Goal: Find contact information: Find contact information

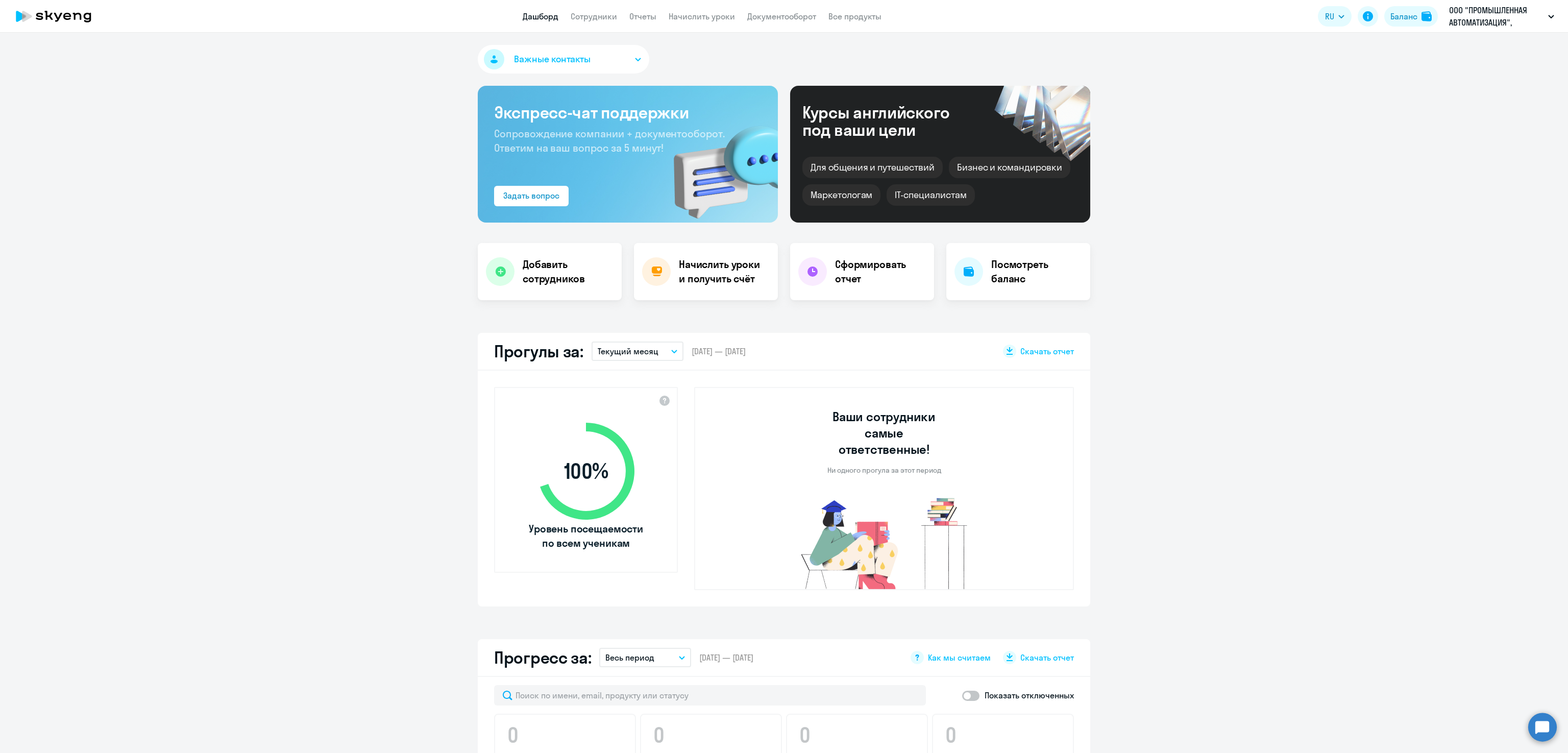
select select "30"
click at [633, 14] on link "Отчеты" at bounding box center [643, 17] width 27 height 11
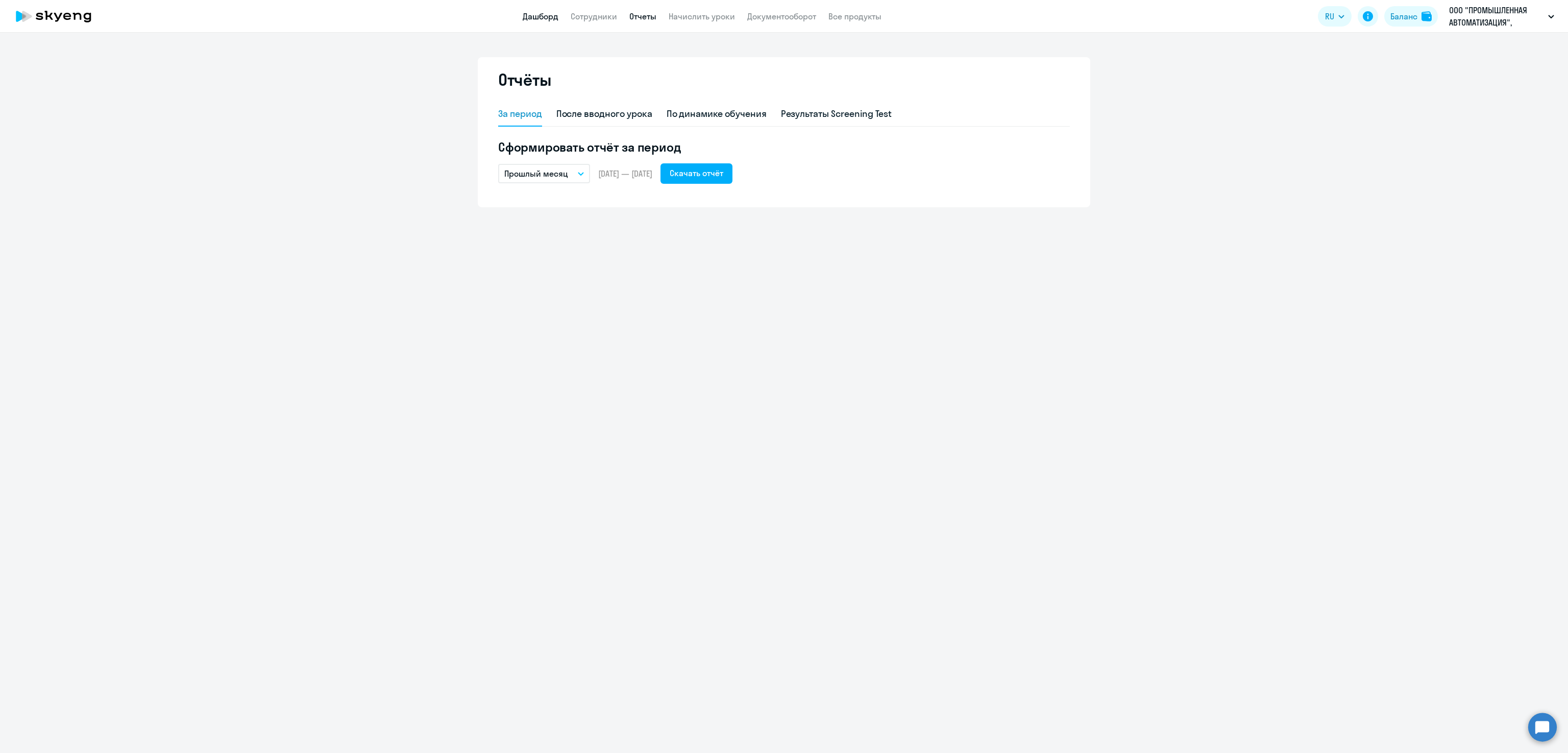
click at [544, 19] on link "Дашборд" at bounding box center [540, 17] width 35 height 11
select select "30"
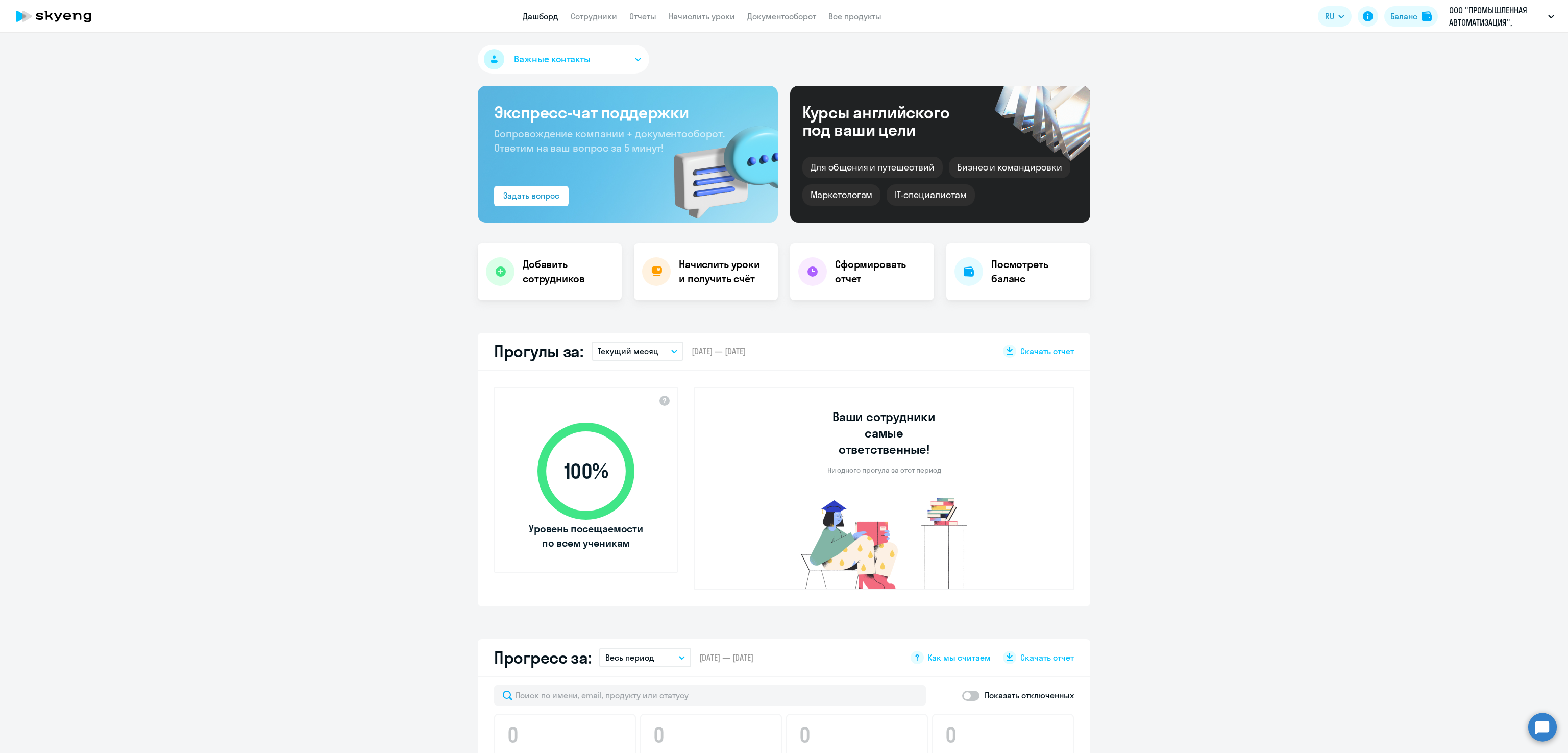
click at [620, 347] on p "Текущий месяц" at bounding box center [628, 351] width 60 height 12
click at [637, 401] on li "Прошлый месяц" at bounding box center [637, 406] width 91 height 26
click at [644, 9] on app-header "Дашборд Сотрудники Отчеты Начислить уроки Документооборот Все продукты Дашборд …" at bounding box center [784, 16] width 1568 height 32
click at [642, 9] on app-header "Дашборд Сотрудники Отчеты Начислить уроки Документооборот Все продукты Дашборд …" at bounding box center [784, 16] width 1568 height 32
click at [642, 14] on link "Отчеты" at bounding box center [643, 17] width 27 height 11
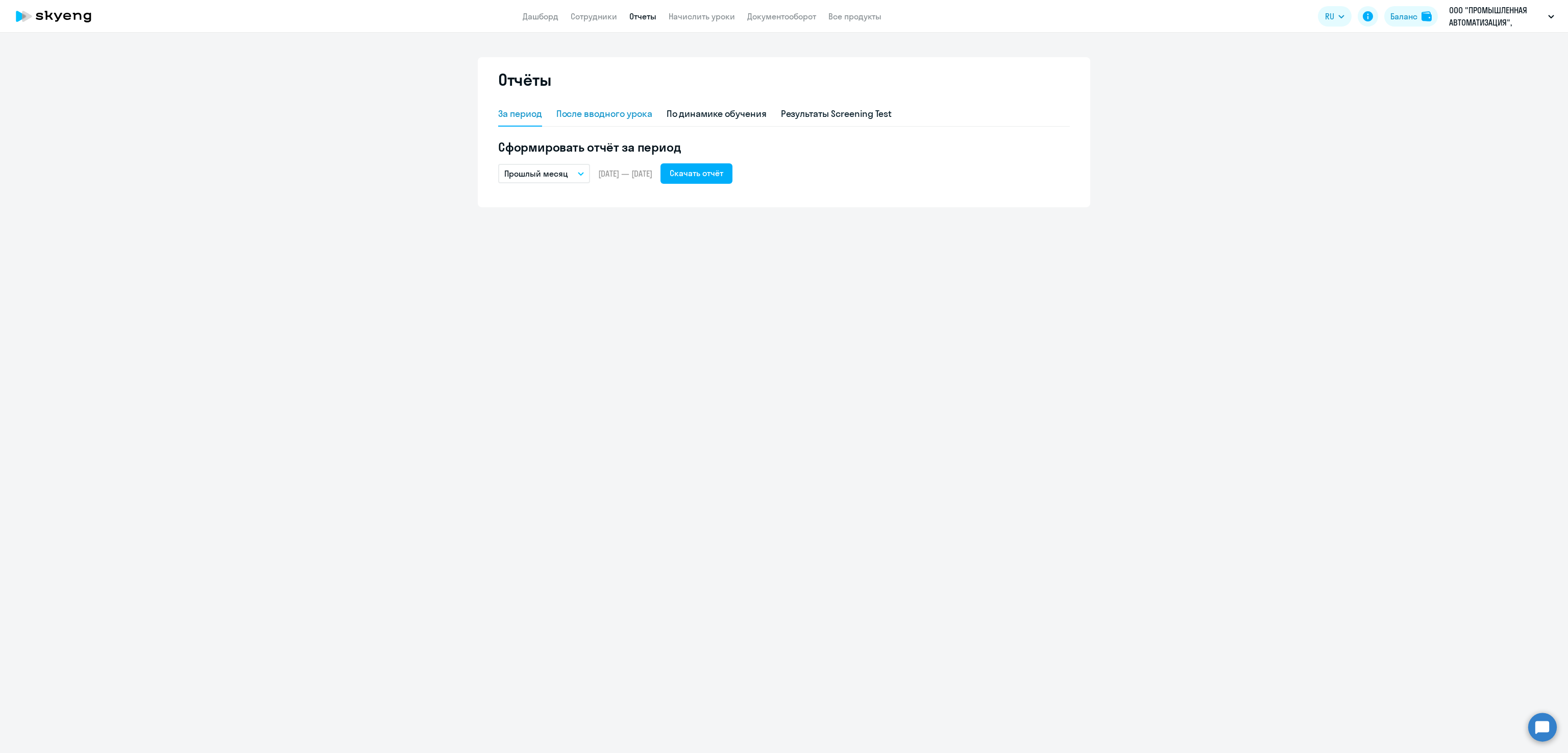
click at [628, 113] on div "После вводного урока" at bounding box center [604, 114] width 96 height 14
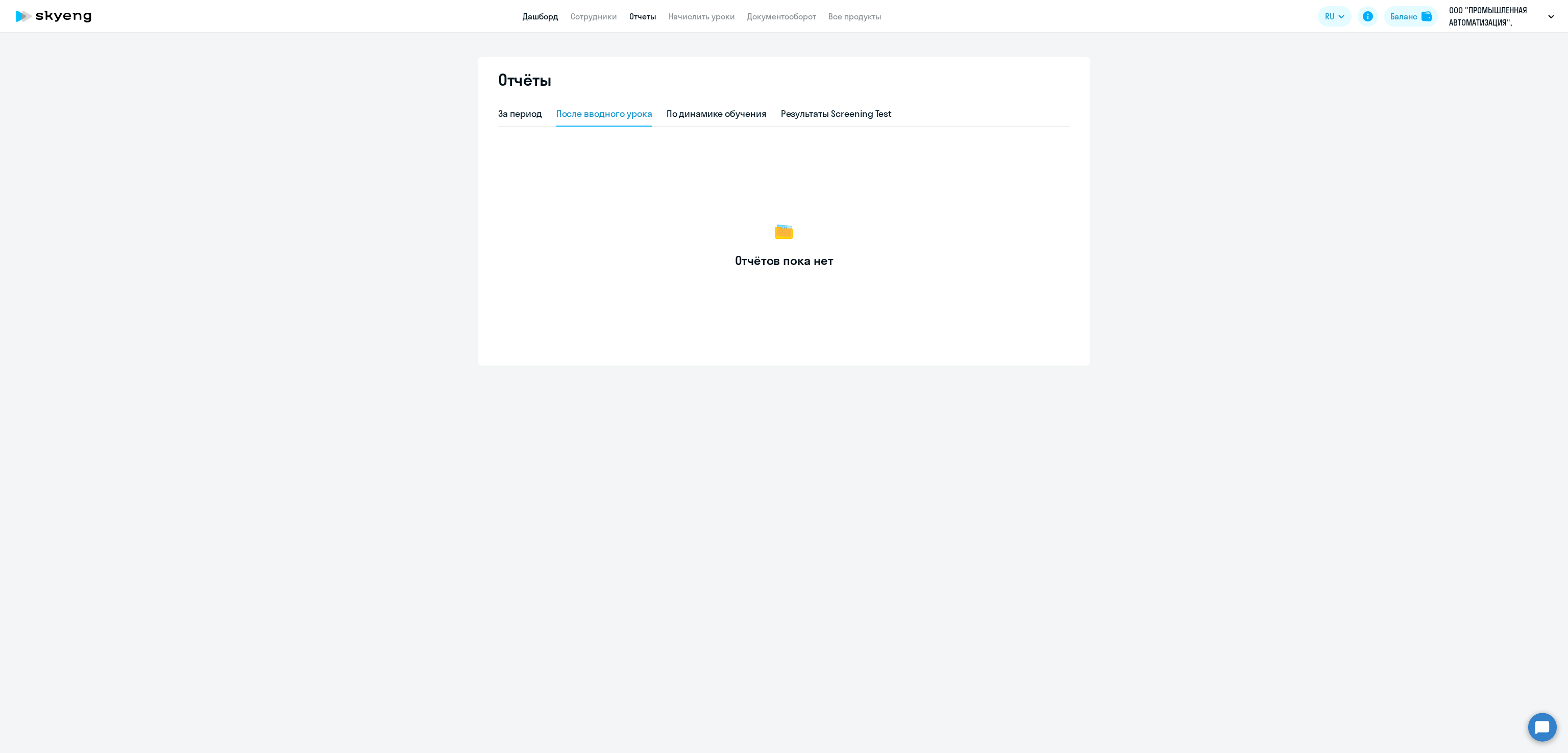
click at [538, 17] on link "Дашборд" at bounding box center [540, 17] width 35 height 11
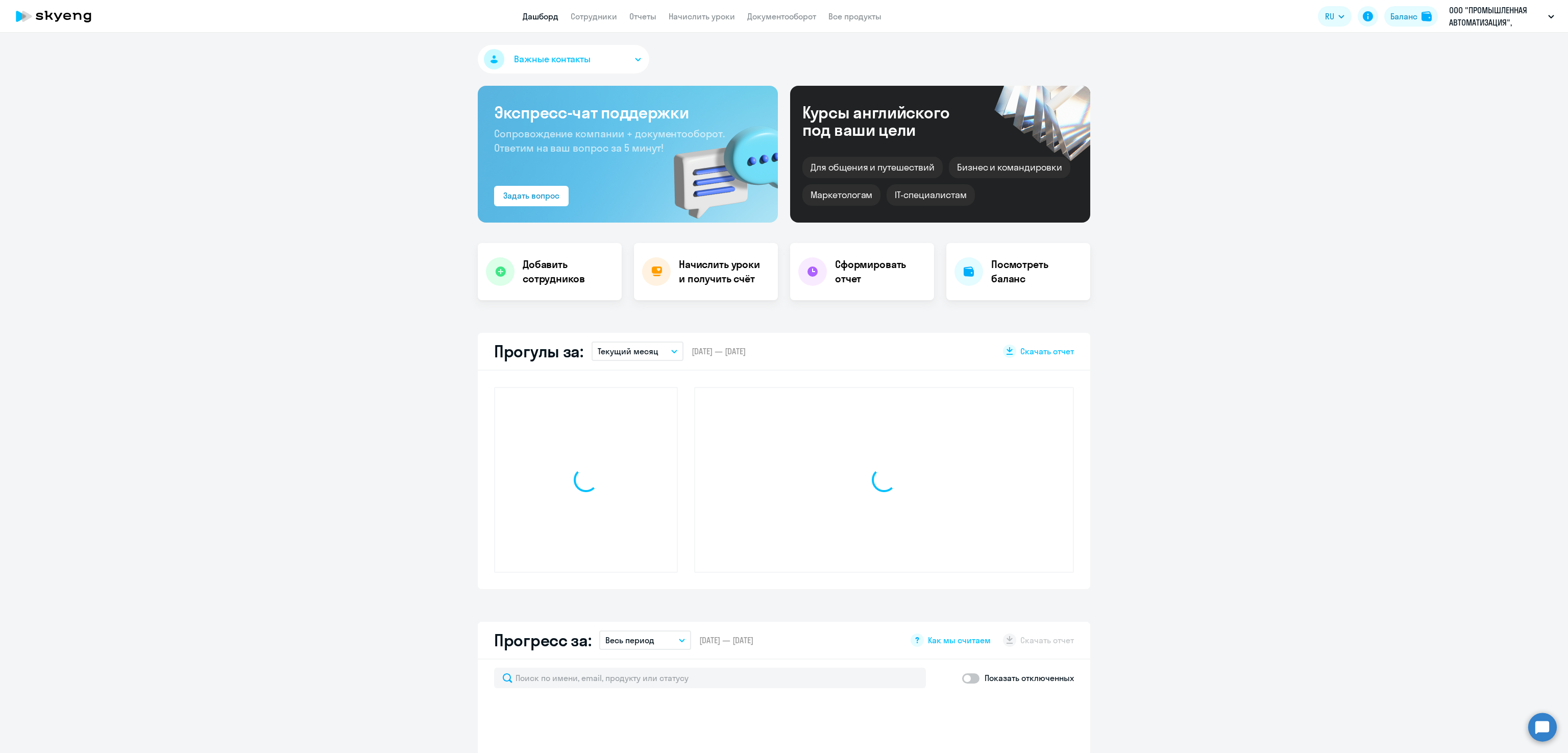
select select "30"
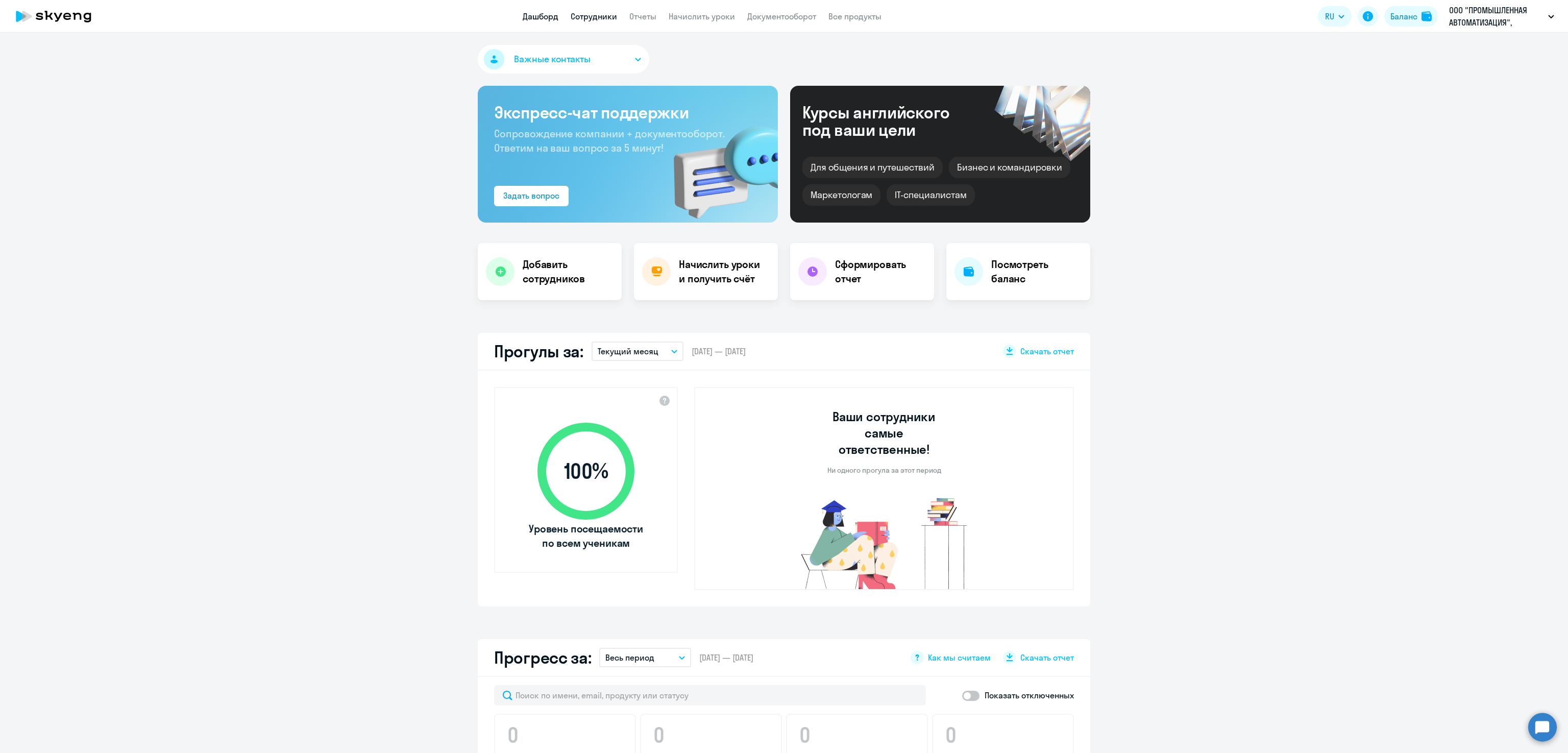
click at [593, 14] on link "Сотрудники" at bounding box center [594, 17] width 47 height 11
select select "30"
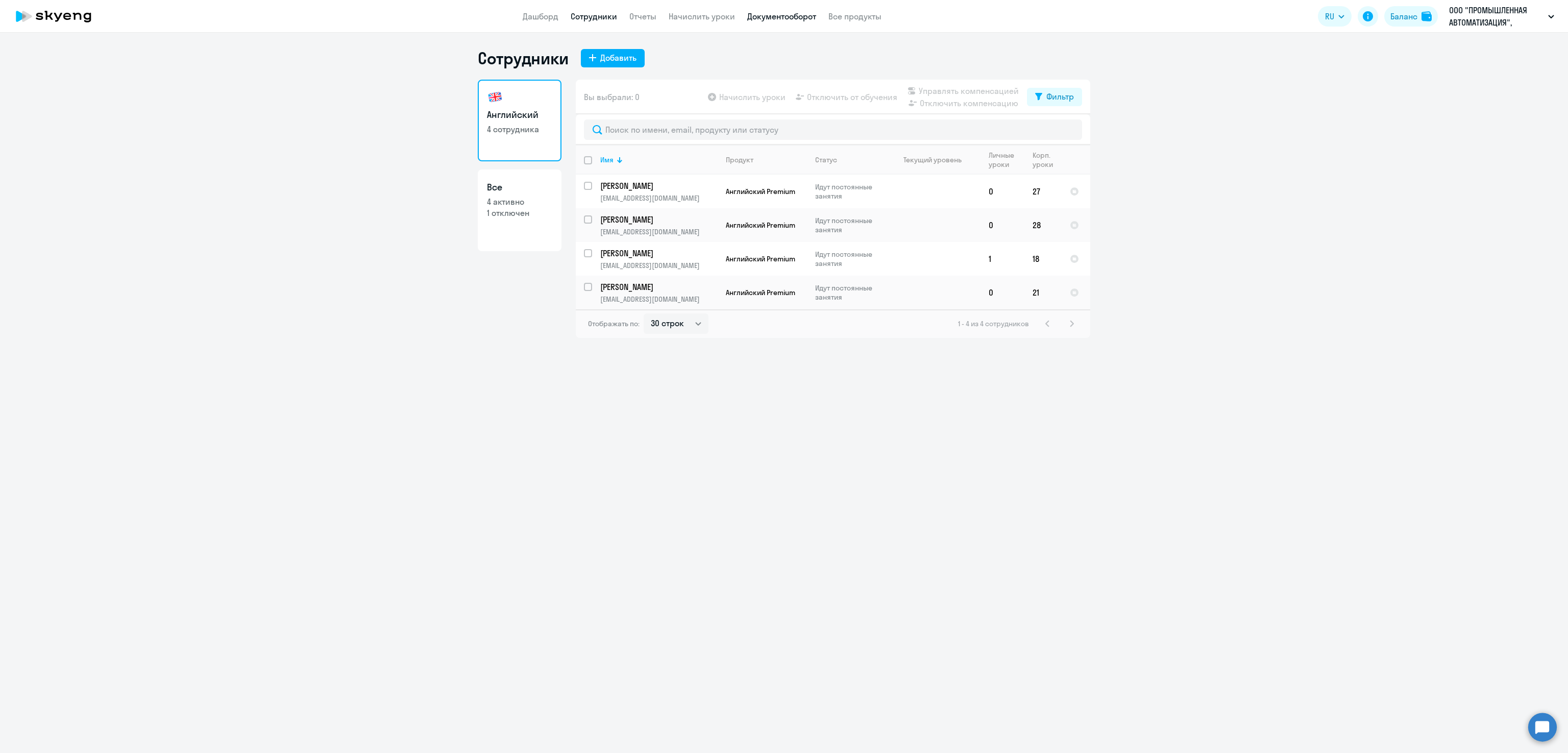
click at [796, 17] on link "Документооборот" at bounding box center [781, 17] width 69 height 11
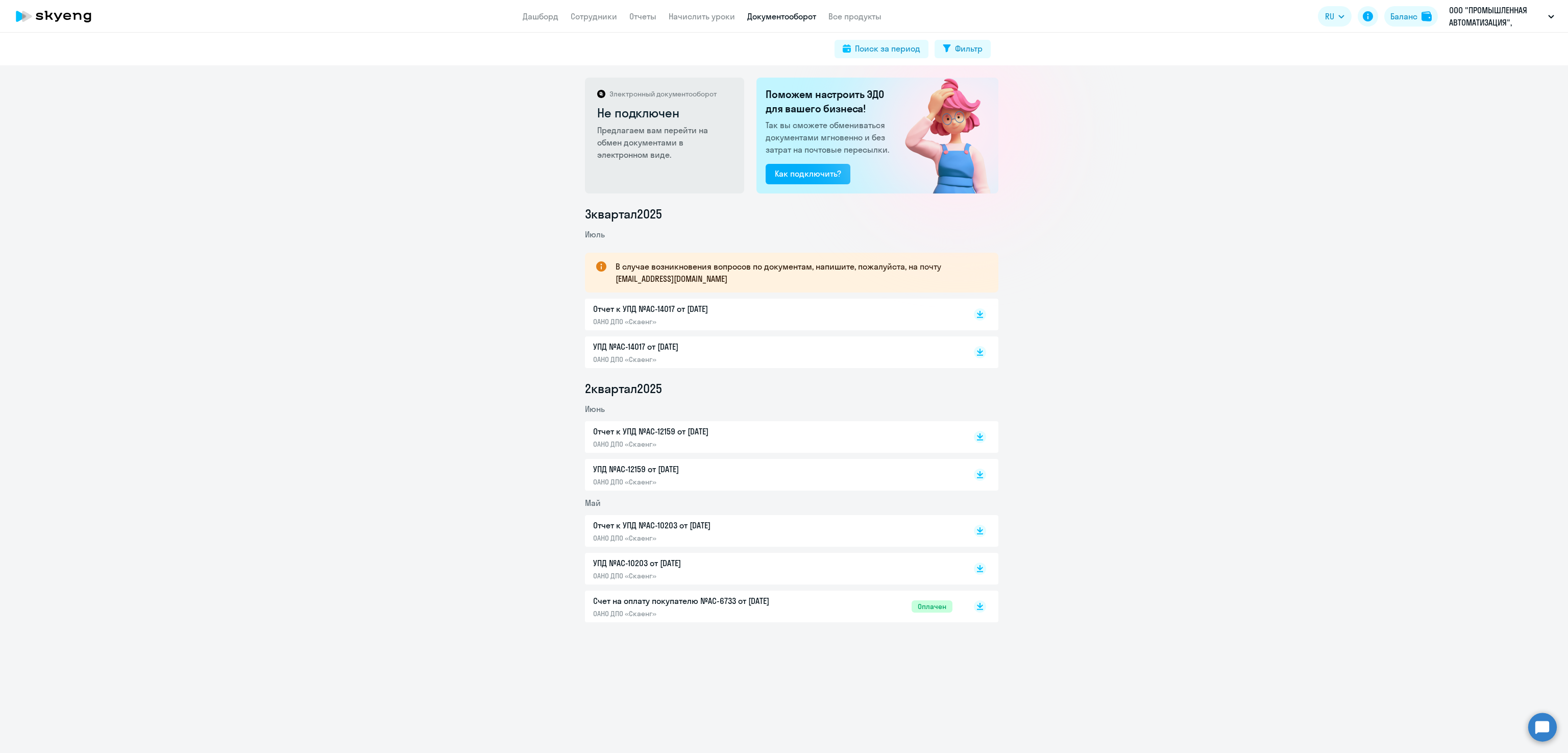
click at [686, 313] on p "Отчет к УПД №AC-14017 от 31.07.2025" at bounding box center [701, 309] width 214 height 12
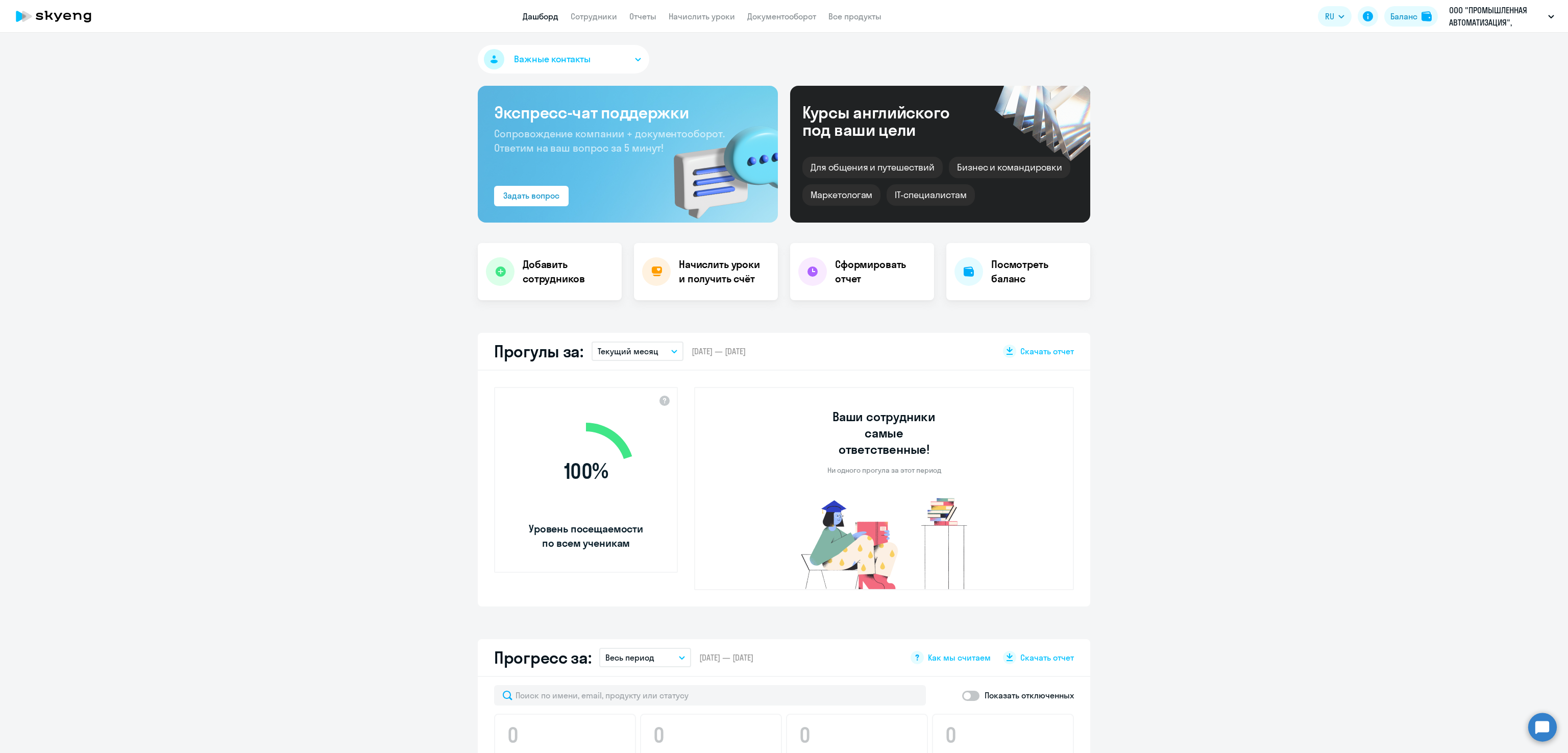
select select "30"
click at [595, 17] on link "Сотрудники" at bounding box center [594, 17] width 47 height 11
select select "30"
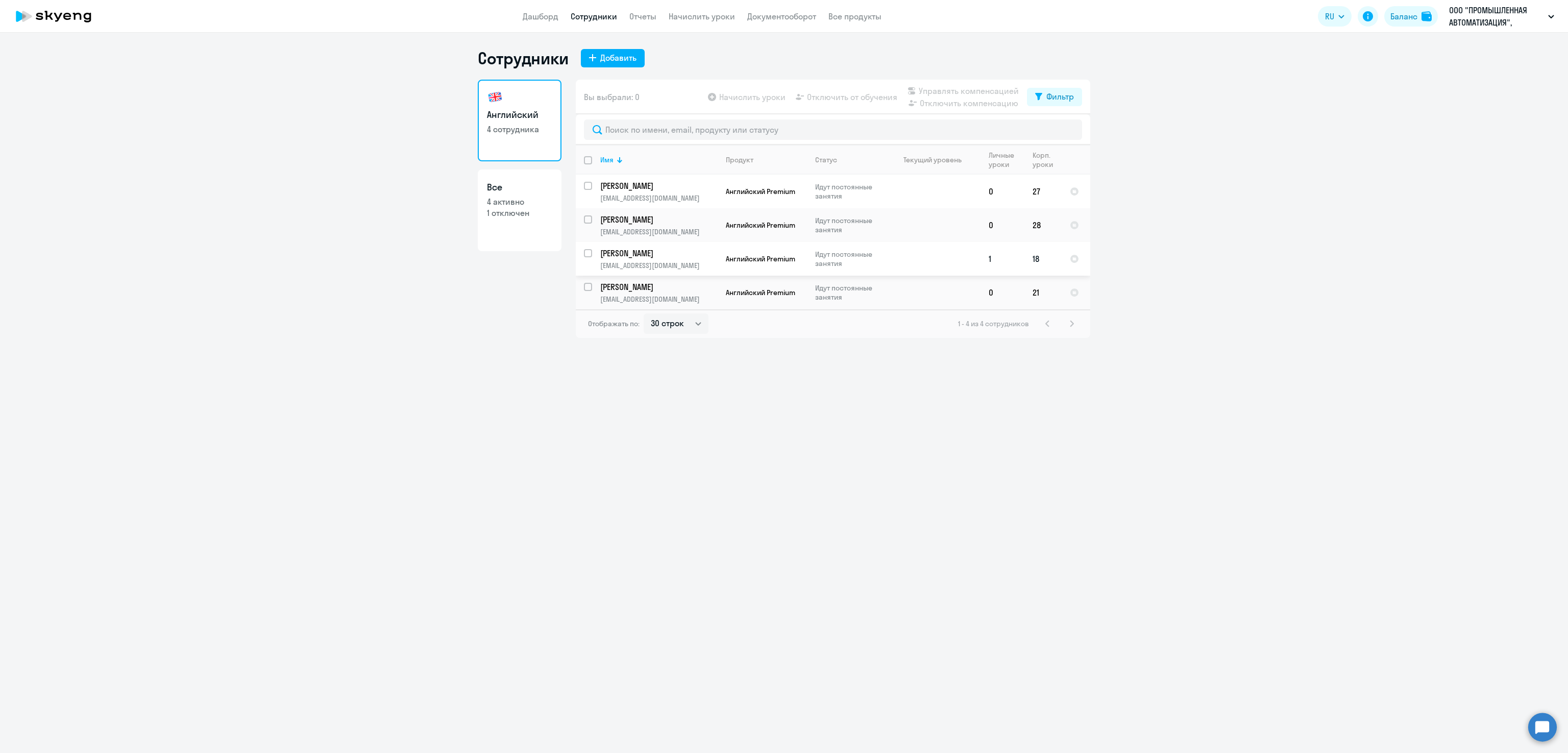
click at [654, 256] on p "Балашов Григорий" at bounding box center [658, 253] width 116 height 11
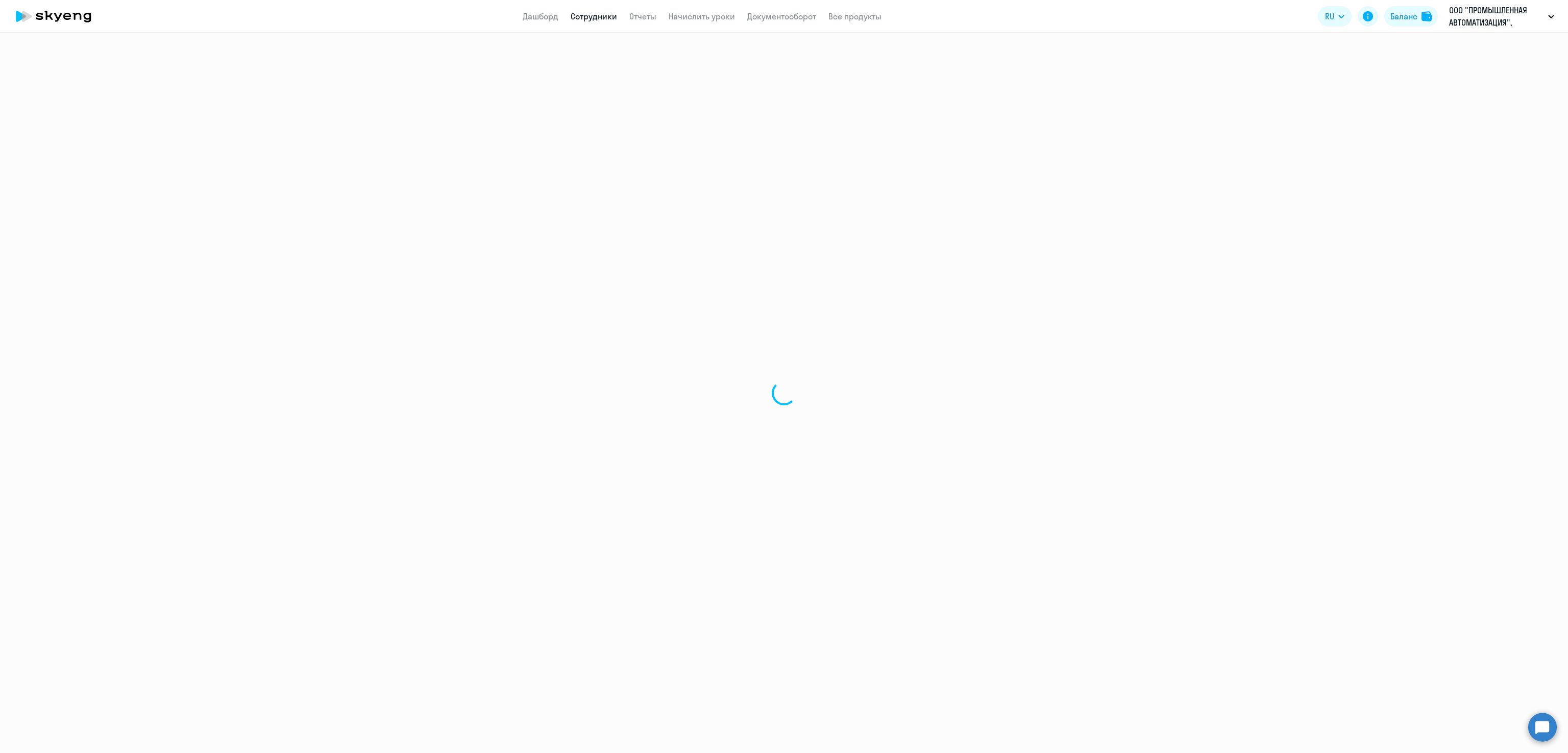
select select "english"
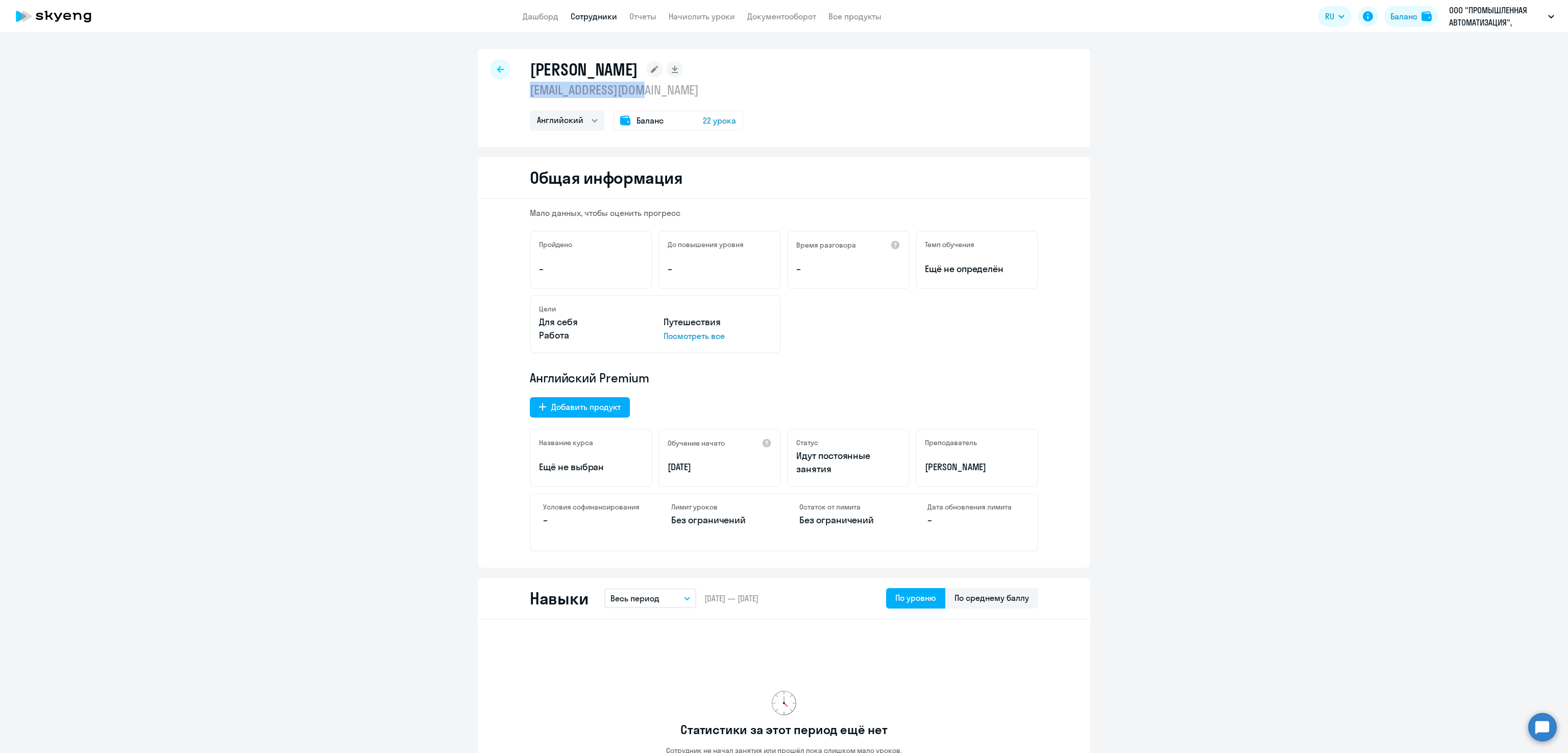
drag, startPoint x: 584, startPoint y: 88, endPoint x: 528, endPoint y: 88, distance: 56.0
click at [513, 87] on div "Балашов Григорий balashovgv@cicle.ru Английский Баланс 22 урока" at bounding box center [784, 98] width 612 height 98
copy p "balashovgv@cicle.ru"
click at [498, 69] on icon at bounding box center [501, 69] width 7 height 7
select select "30"
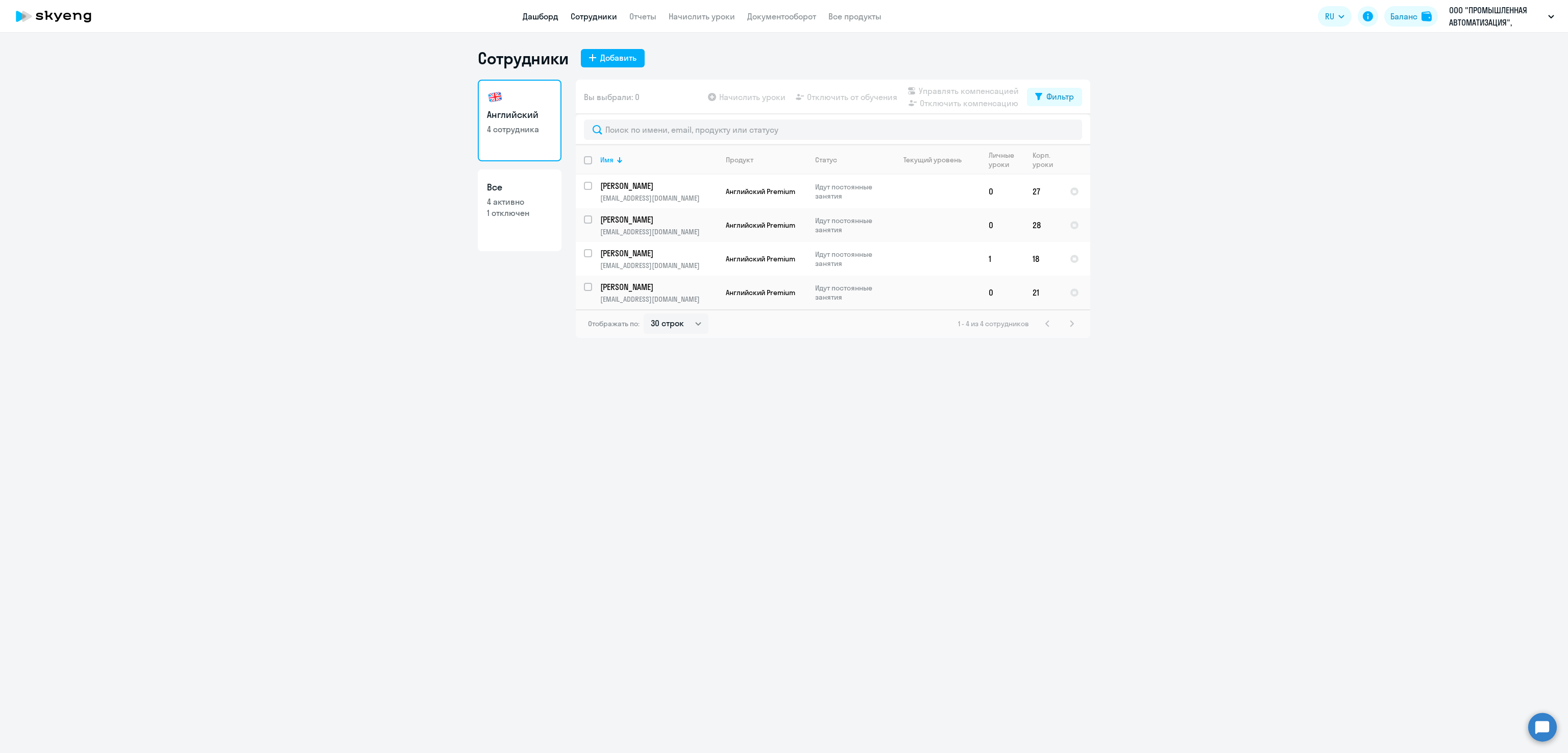
click at [522, 20] on link "Дашборд" at bounding box center [540, 17] width 35 height 11
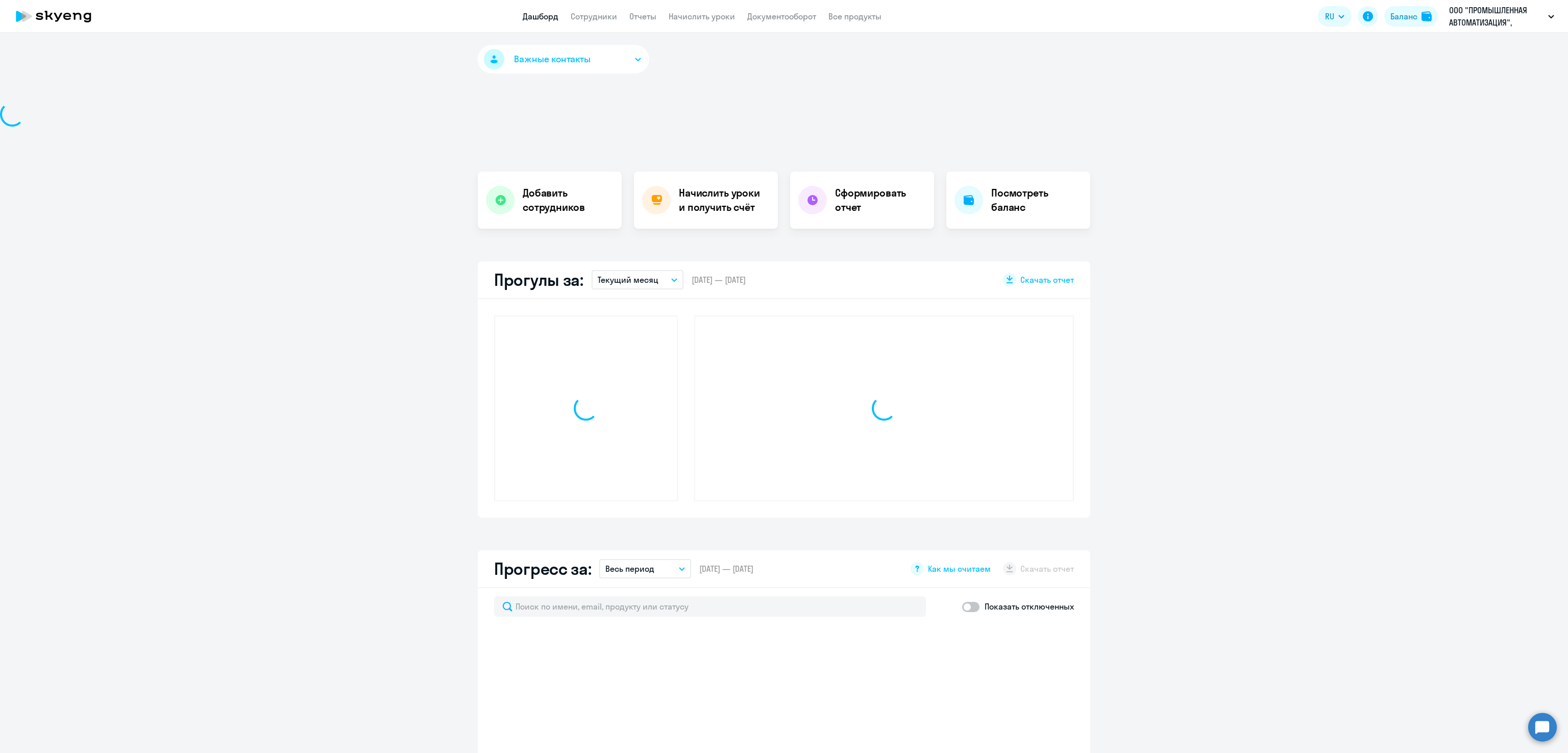
select select "30"
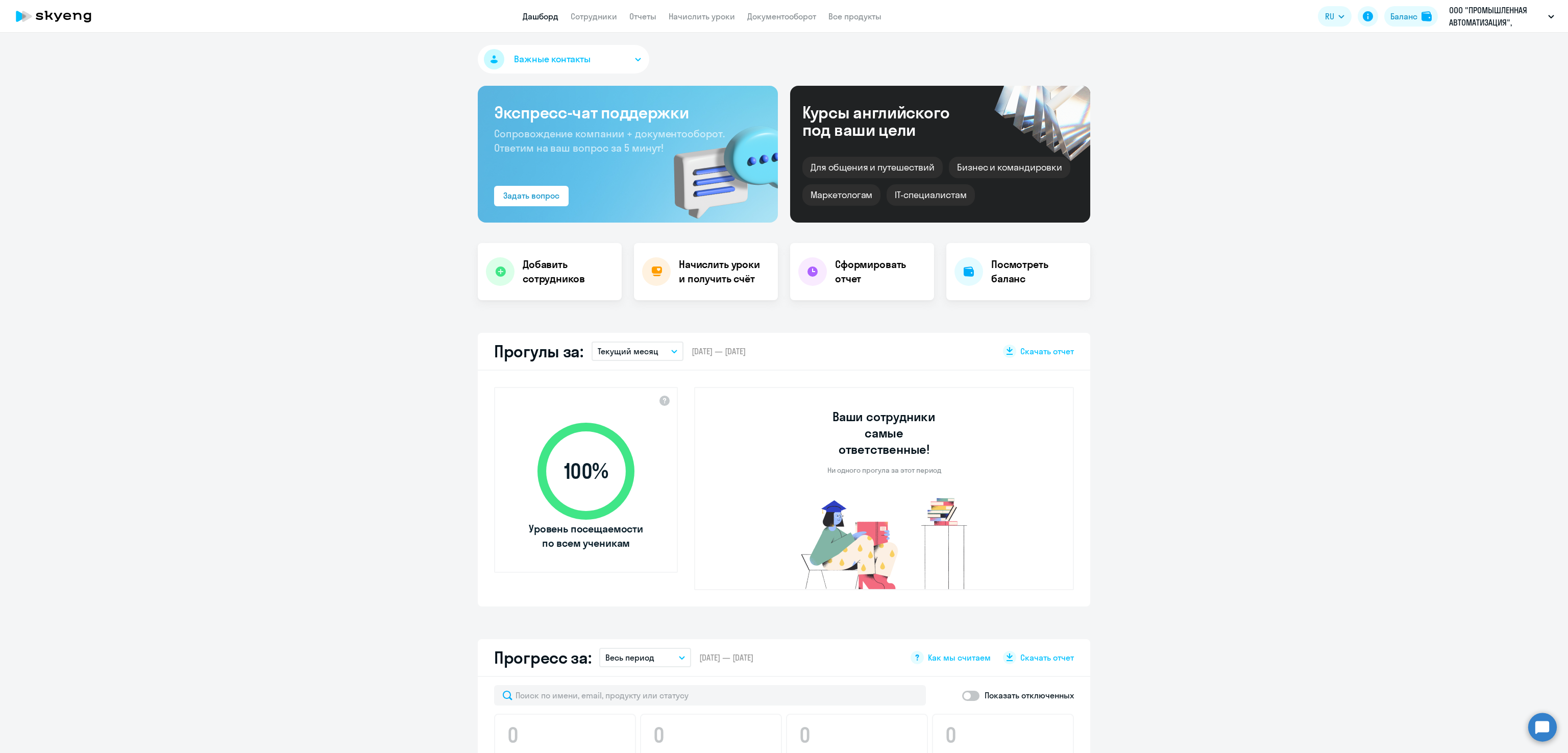
click at [623, 353] on p "Текущий месяц" at bounding box center [628, 351] width 60 height 12
click at [617, 409] on li "Прошлый месяц" at bounding box center [637, 406] width 91 height 26
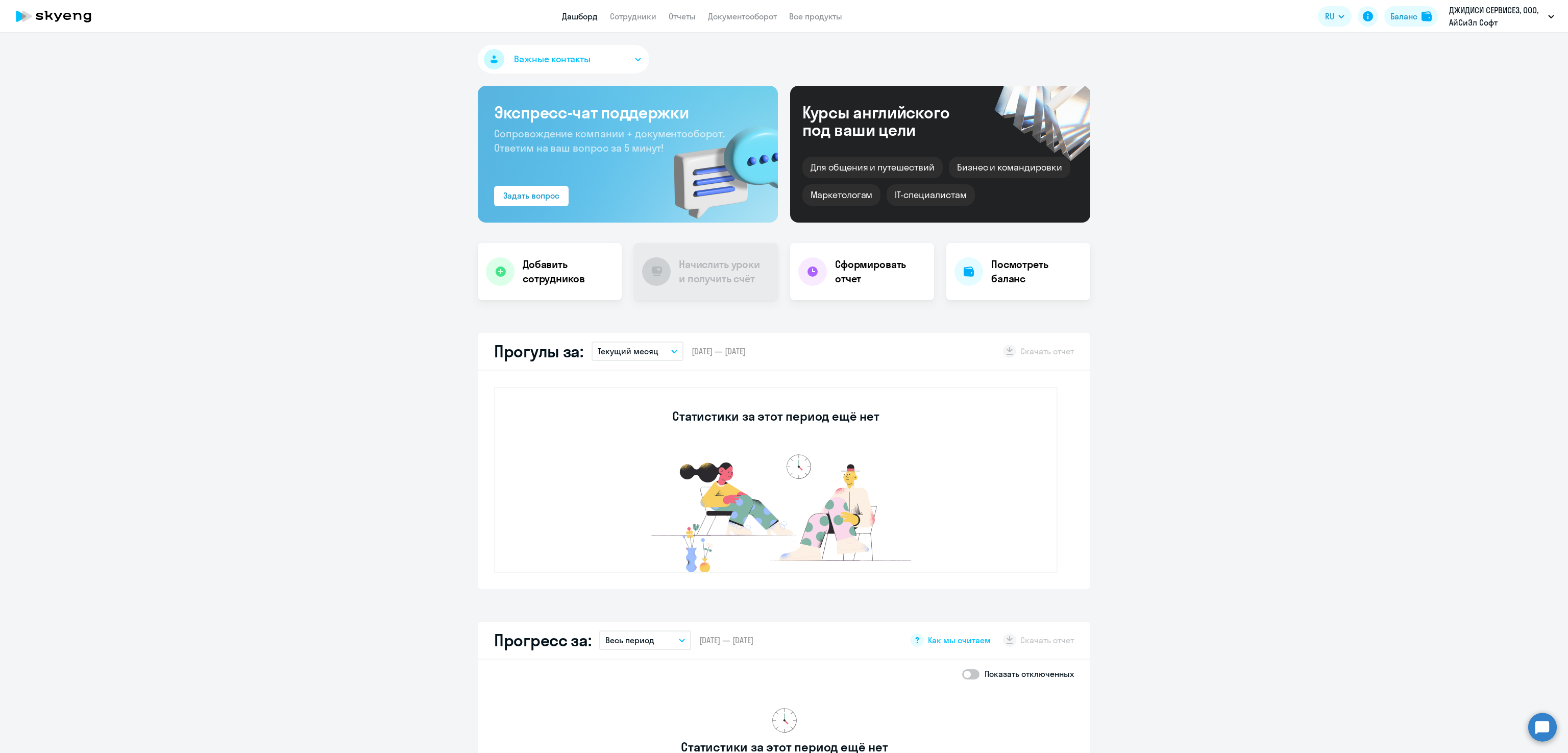
click at [632, 9] on app-header "Дашборд Сотрудники Отчеты Документооборот Все продукты Дашборд Сотрудники Отчет…" at bounding box center [784, 16] width 1568 height 32
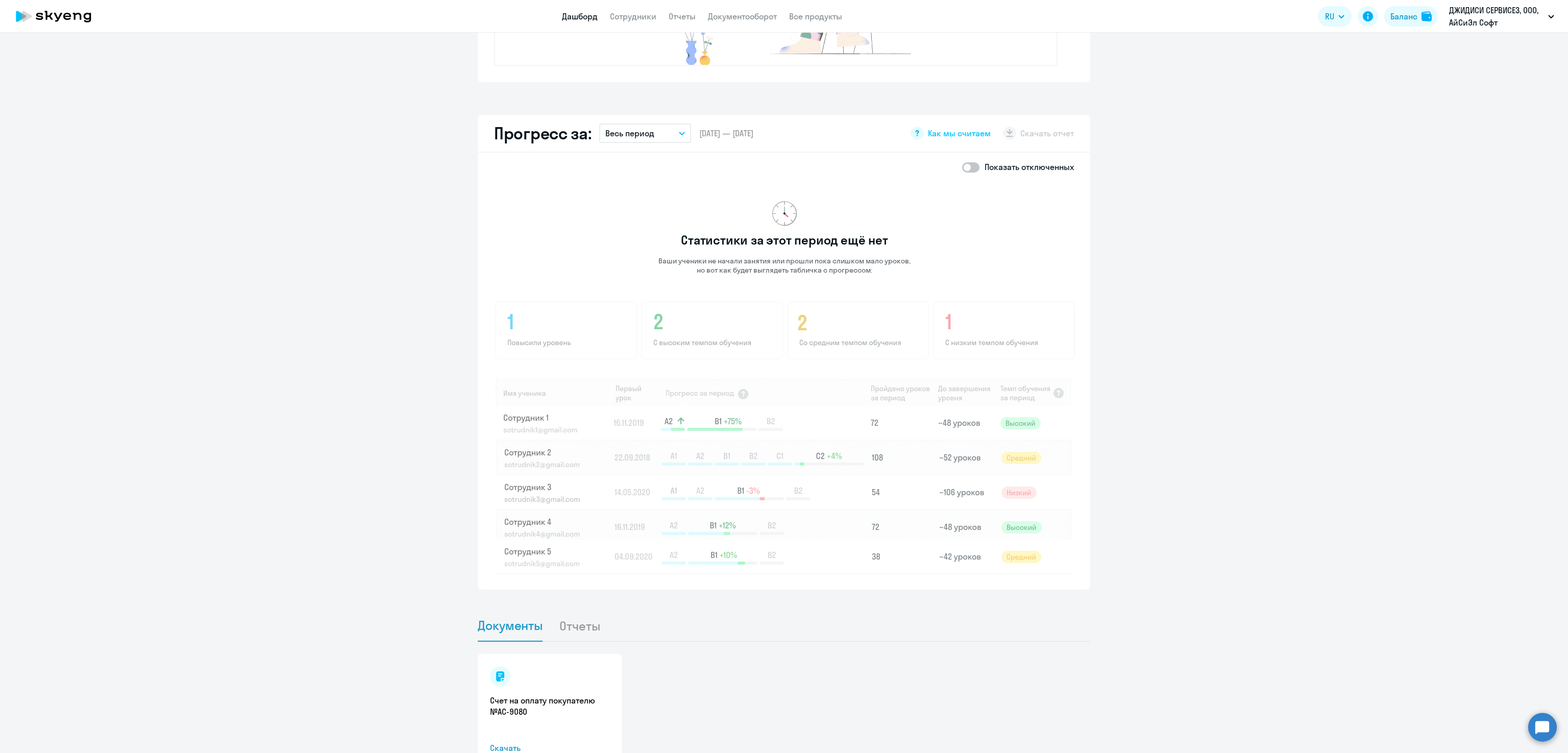
scroll to position [578, 0]
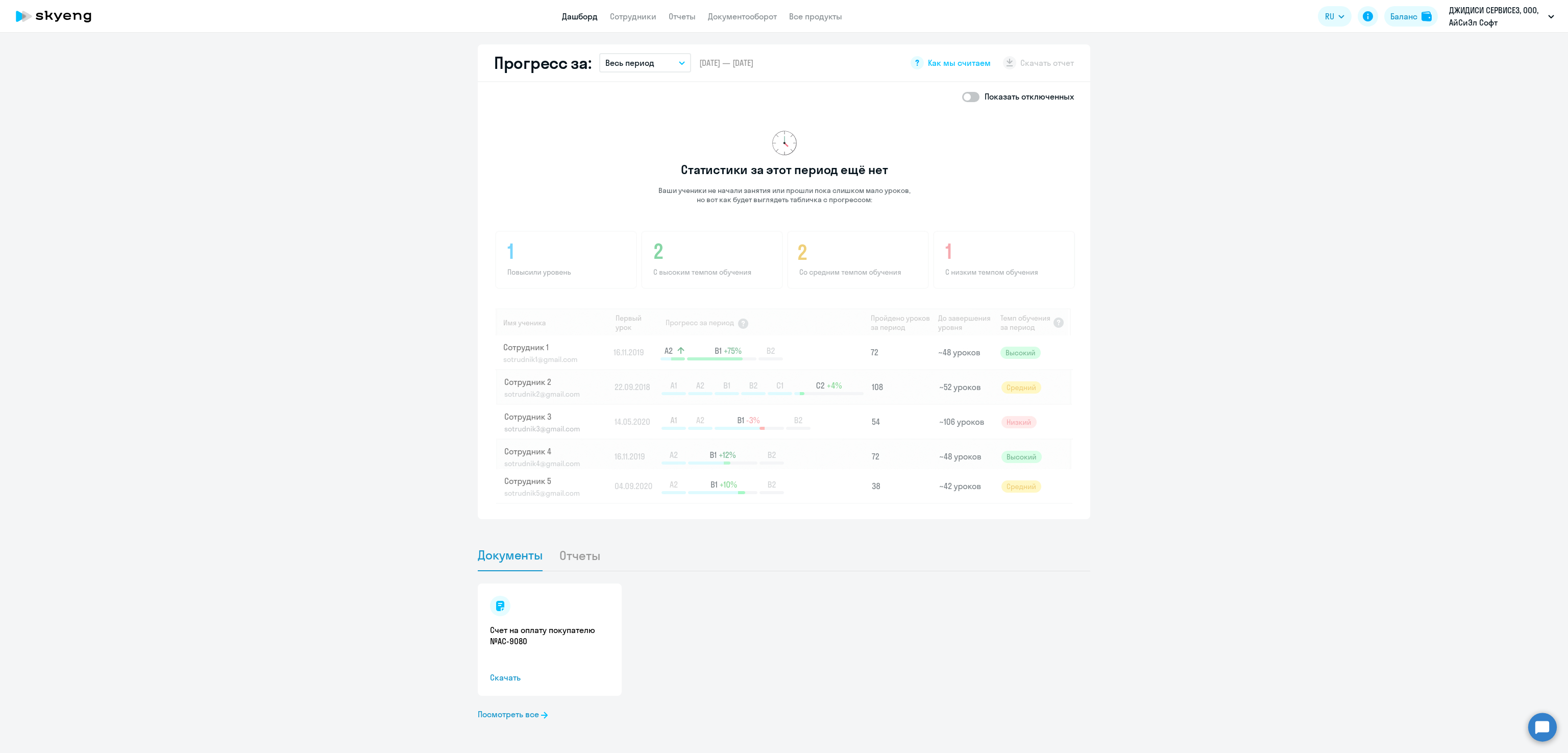
click at [962, 97] on span at bounding box center [970, 97] width 17 height 11
click at [962, 97] on input "checkbox" at bounding box center [962, 97] width 1 height 1
checkbox input "true"
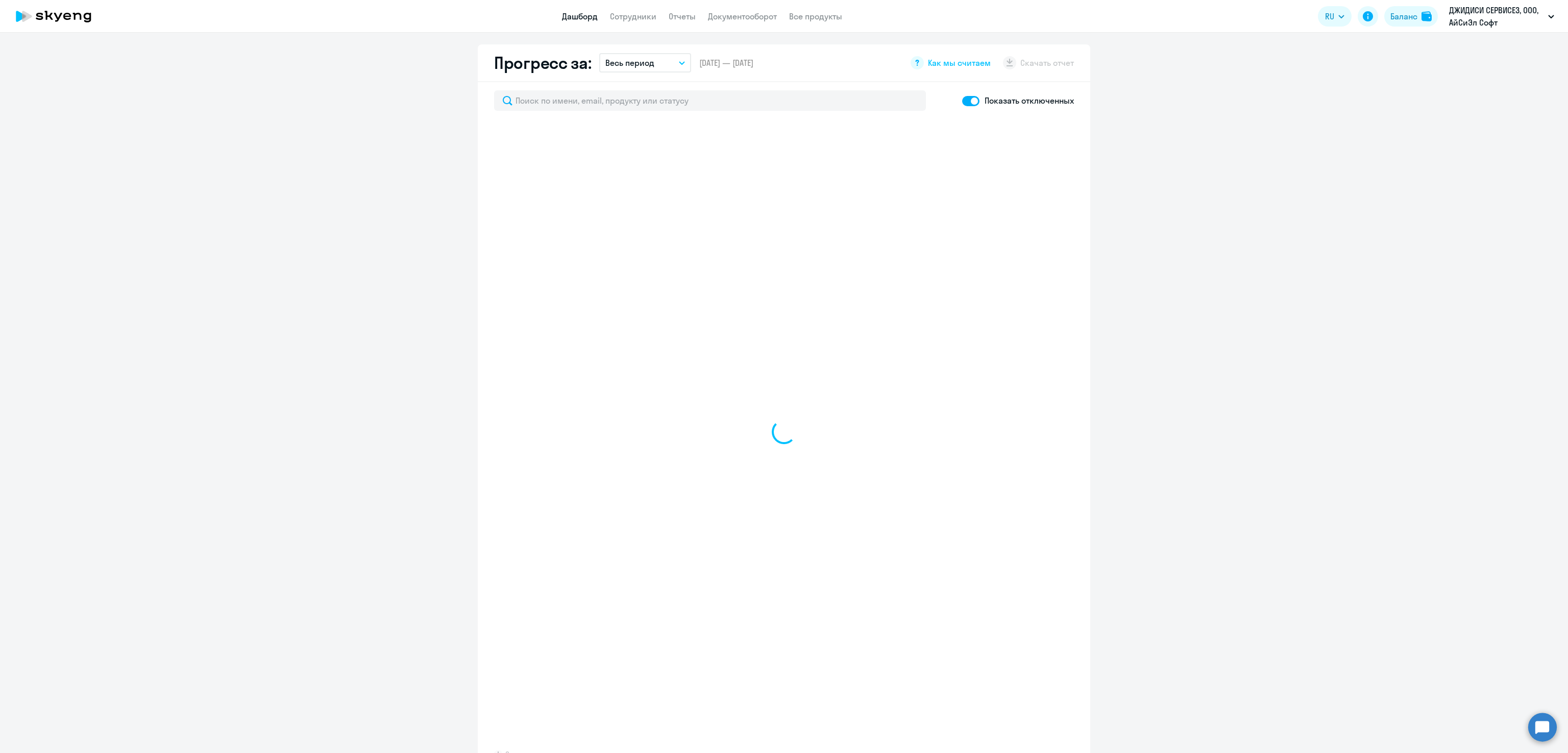
select select "30"
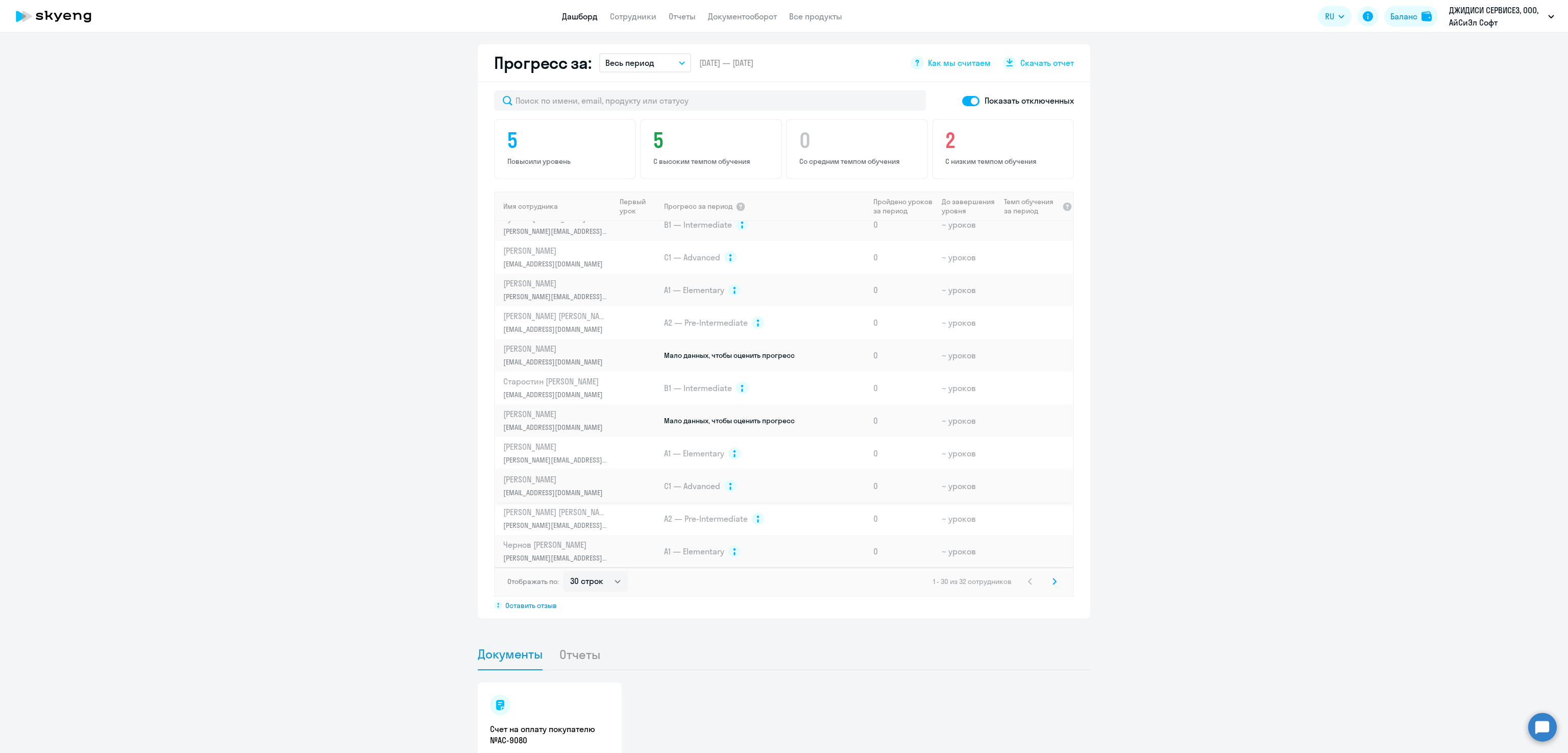
scroll to position [0, 0]
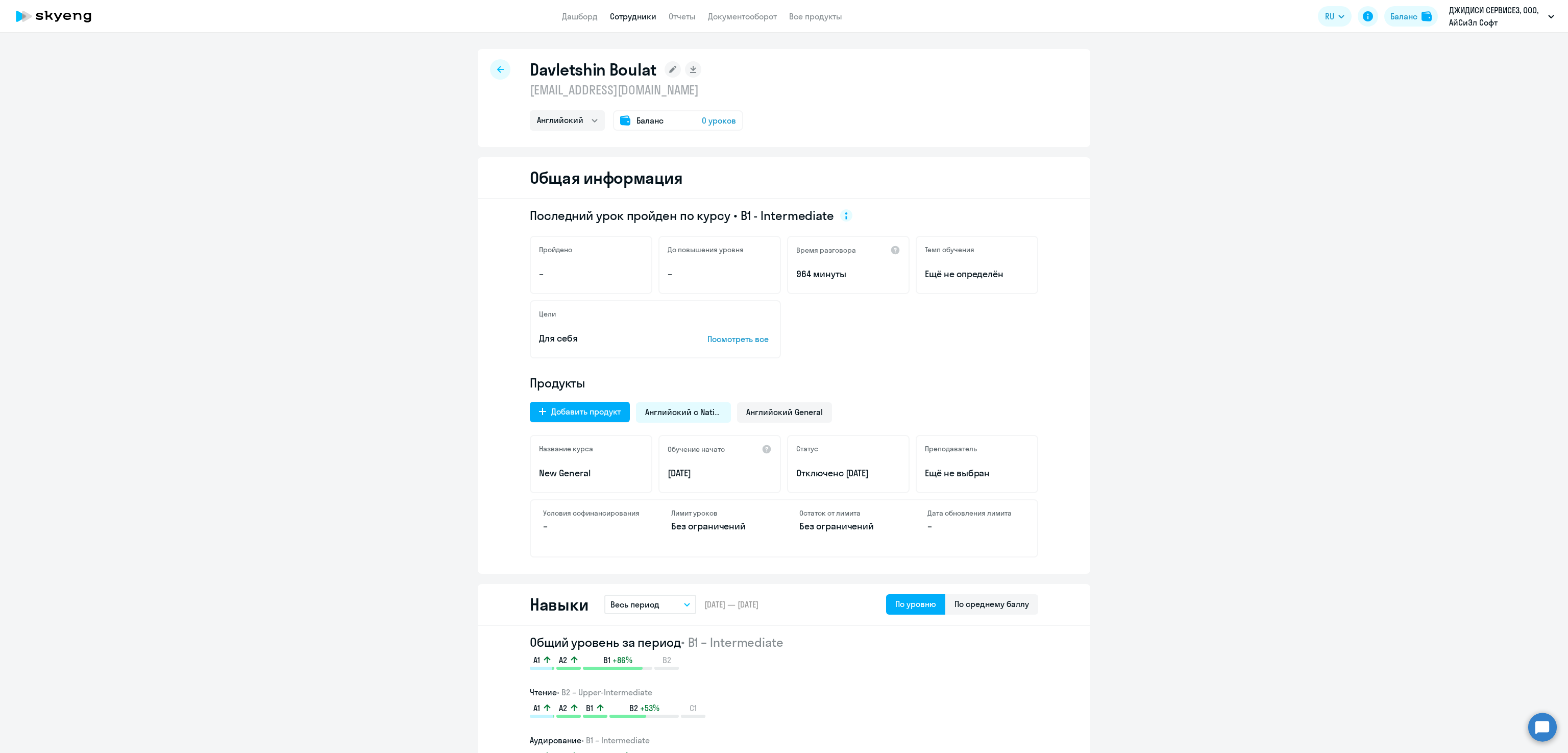
select select "english"
drag, startPoint x: 740, startPoint y: 89, endPoint x: 519, endPoint y: 86, distance: 221.0
click at [519, 86] on div "Davletshin Boulat bulat.davletshin@icl-services.com Английский Баланс 0 уроков" at bounding box center [784, 98] width 612 height 98
copy p "[EMAIL_ADDRESS][DOMAIN_NAME]"
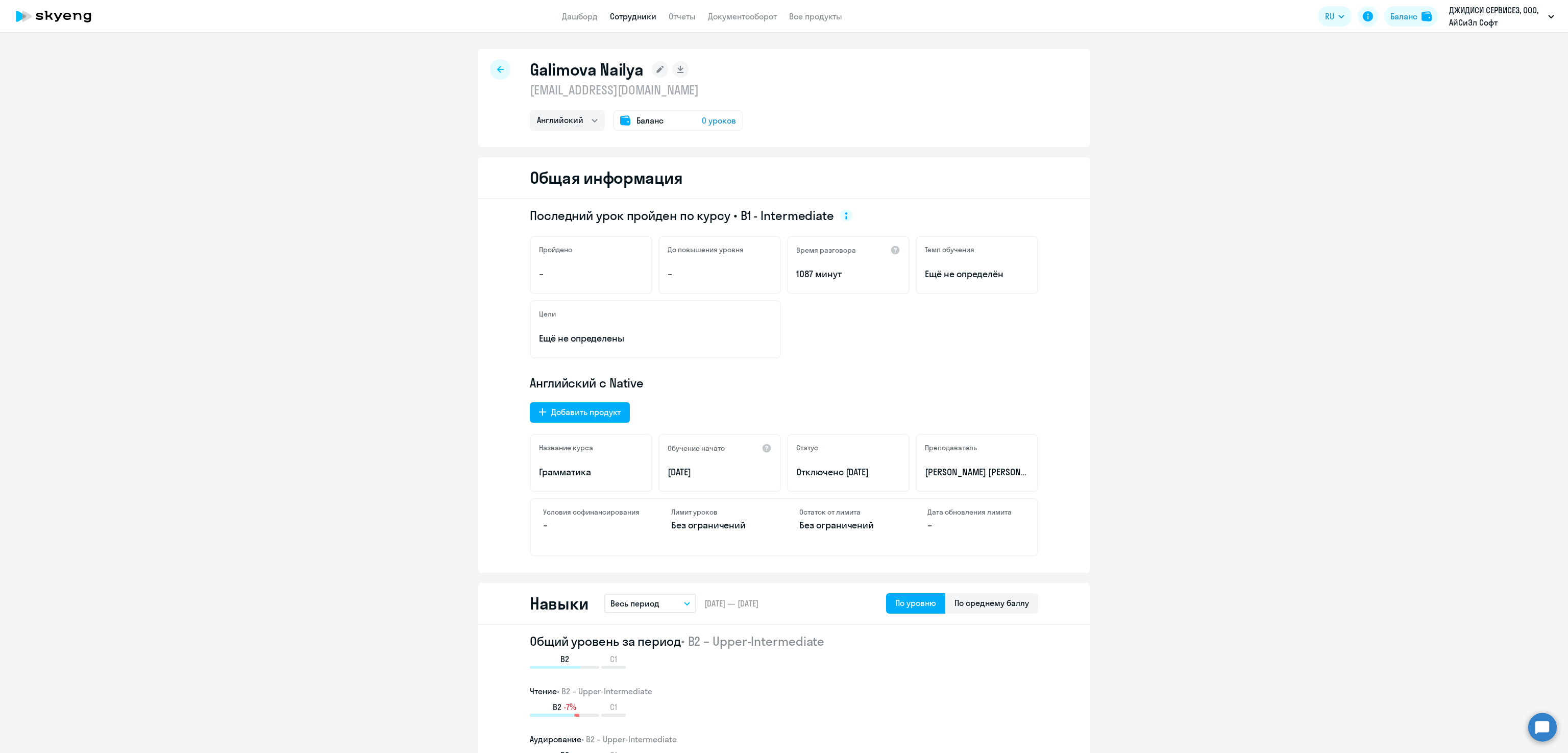
select select "english"
drag, startPoint x: 737, startPoint y: 95, endPoint x: 492, endPoint y: 91, distance: 245.0
click at [492, 91] on div "Galimova Nailya [EMAIL_ADDRESS][DOMAIN_NAME] Английский Баланс 0 уроков" at bounding box center [784, 98] width 612 height 98
click at [694, 91] on p "[EMAIL_ADDRESS][DOMAIN_NAME]" at bounding box center [636, 90] width 214 height 17
drag, startPoint x: 720, startPoint y: 88, endPoint x: 516, endPoint y: 87, distance: 204.0
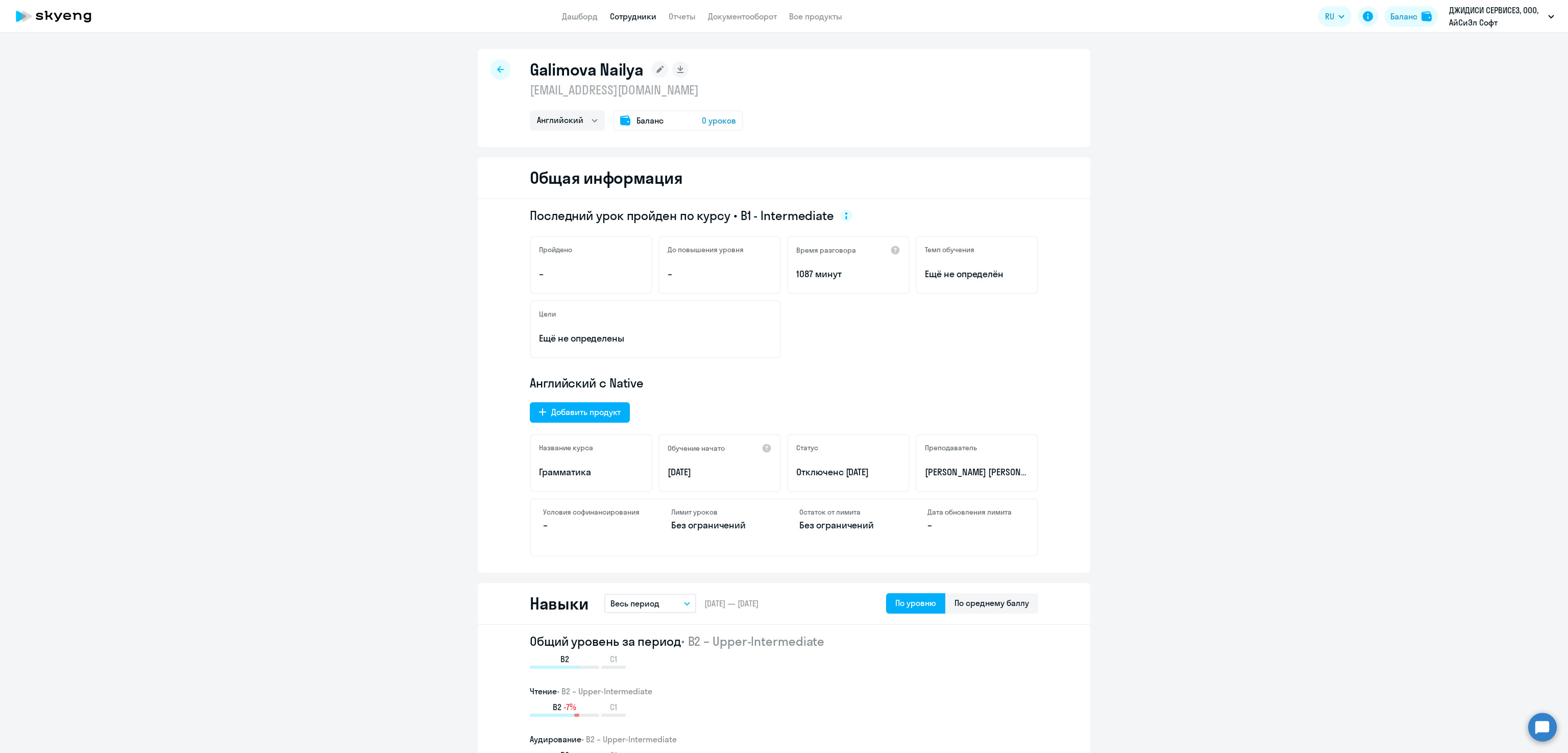
click at [516, 87] on div "Galimova Nailya nailya.galimova@icl-services.com Английский Баланс 0 уроков" at bounding box center [784, 98] width 612 height 98
copy p "nailya.galimova@icl-services.com"
click at [498, 69] on icon at bounding box center [501, 69] width 7 height 7
select select "english"
drag, startPoint x: 795, startPoint y: 95, endPoint x: 522, endPoint y: 97, distance: 273.0
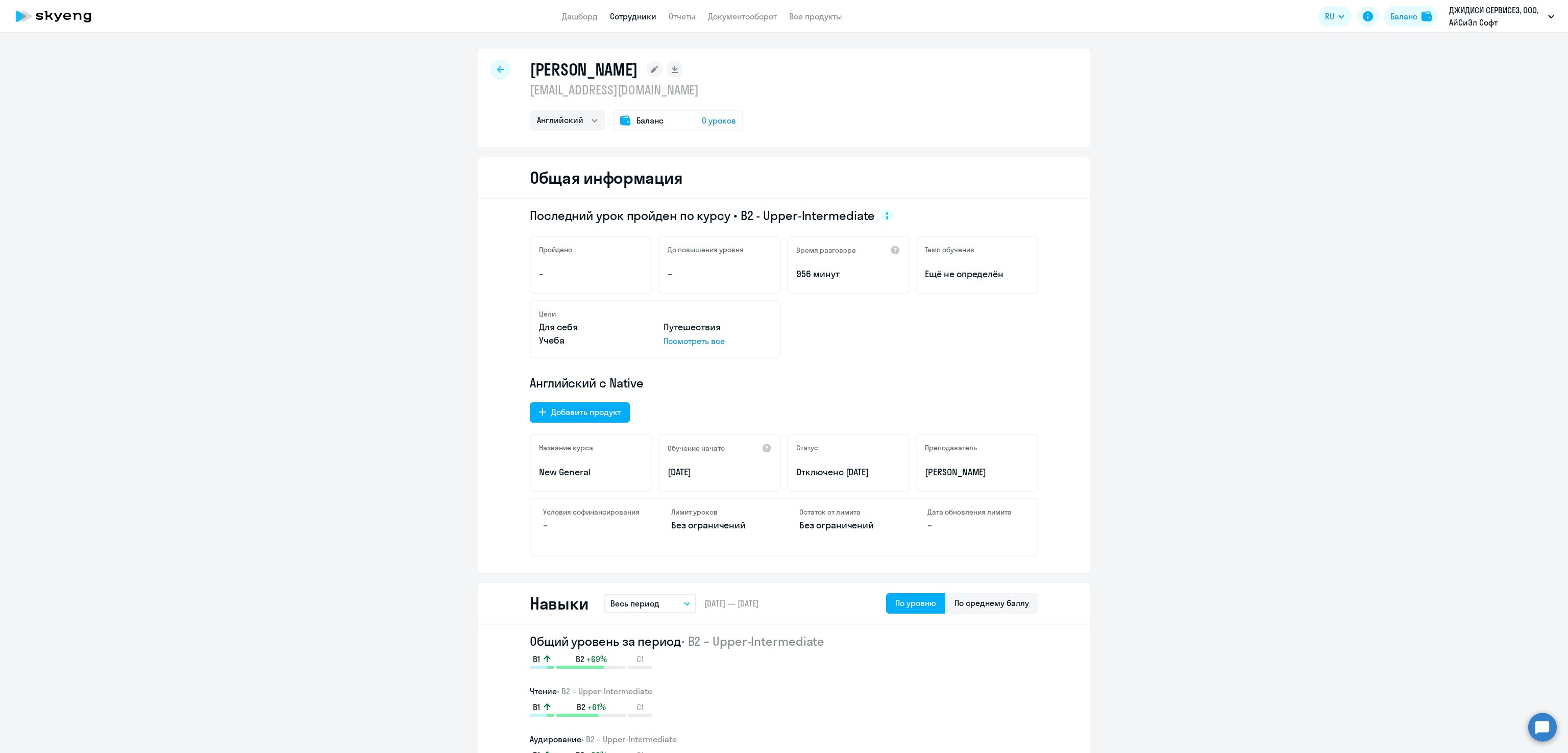
click at [516, 97] on div "[PERSON_NAME] [EMAIL_ADDRESS][DOMAIN_NAME] Английский Баланс 0 уроков" at bounding box center [784, 98] width 612 height 98
copy p "[EMAIL_ADDRESS][DOMAIN_NAME]"
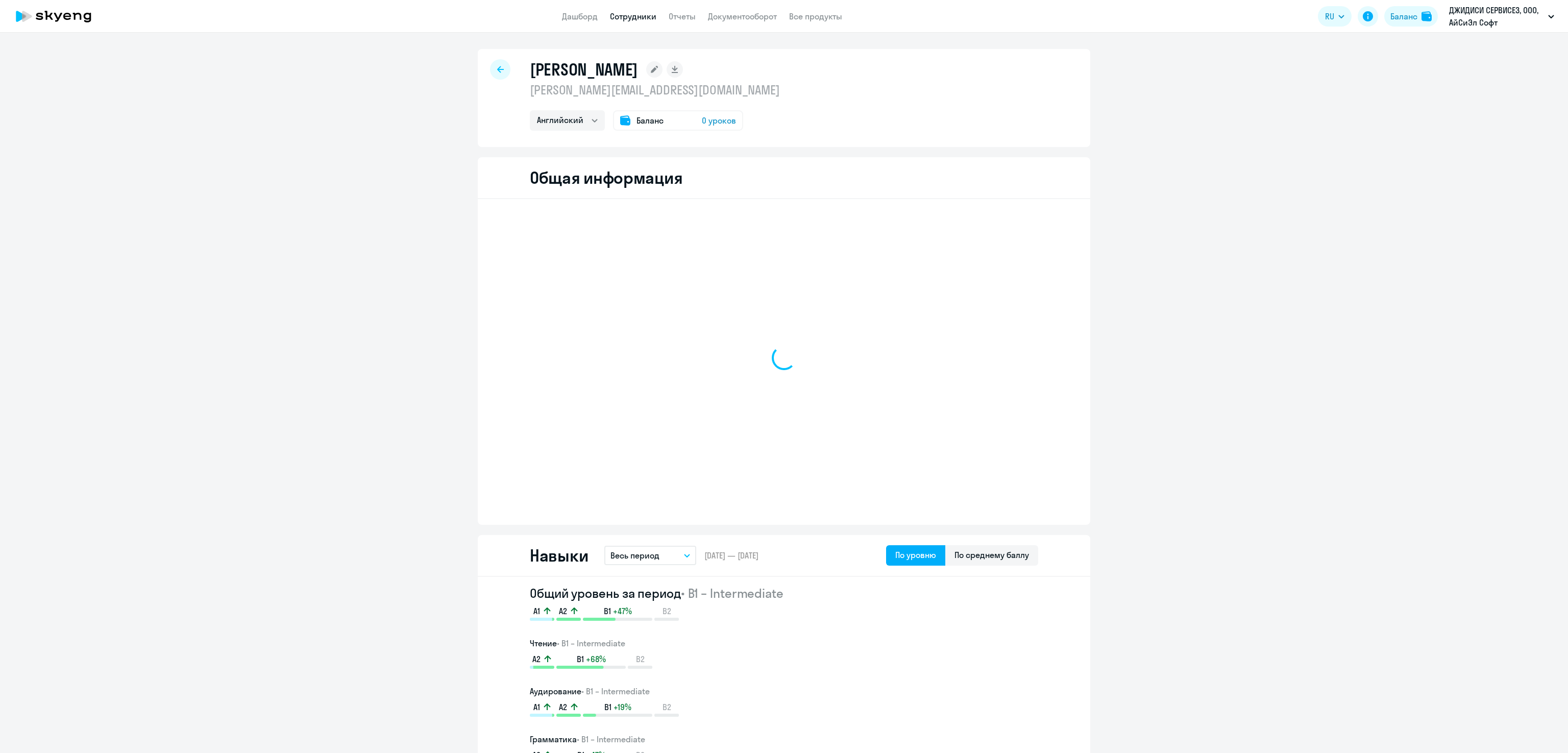
select select "english"
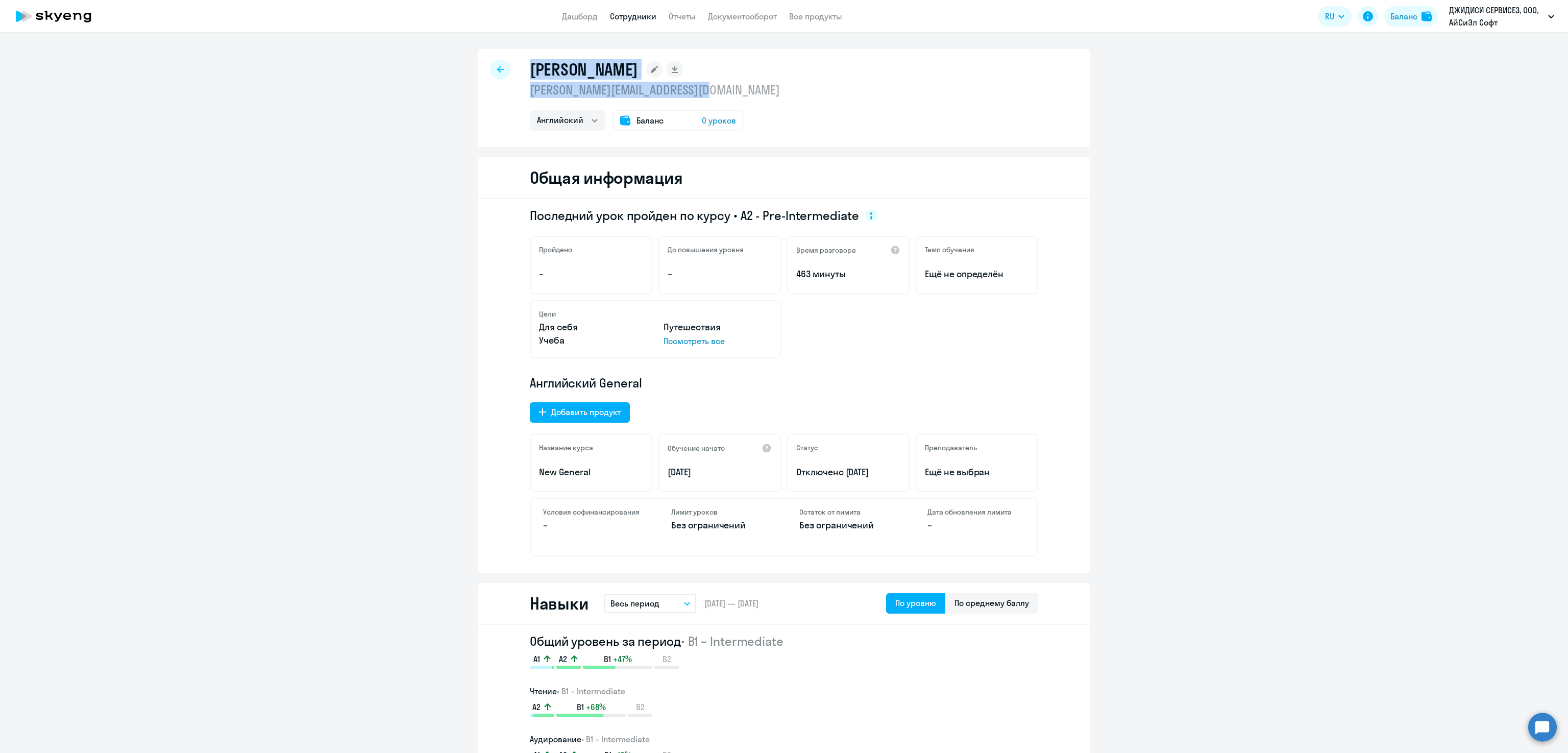
drag, startPoint x: 625, startPoint y: 92, endPoint x: 466, endPoint y: 92, distance: 159.0
drag, startPoint x: 581, startPoint y: 91, endPoint x: 649, endPoint y: 91, distance: 68.0
click at [582, 91] on p "anton.gagarin@icl-services.com" at bounding box center [655, 90] width 250 height 17
click at [737, 91] on div "Гагарин Антон anton.gagarin@icl-services.com Английский Баланс 0 уроков" at bounding box center [784, 98] width 612 height 98
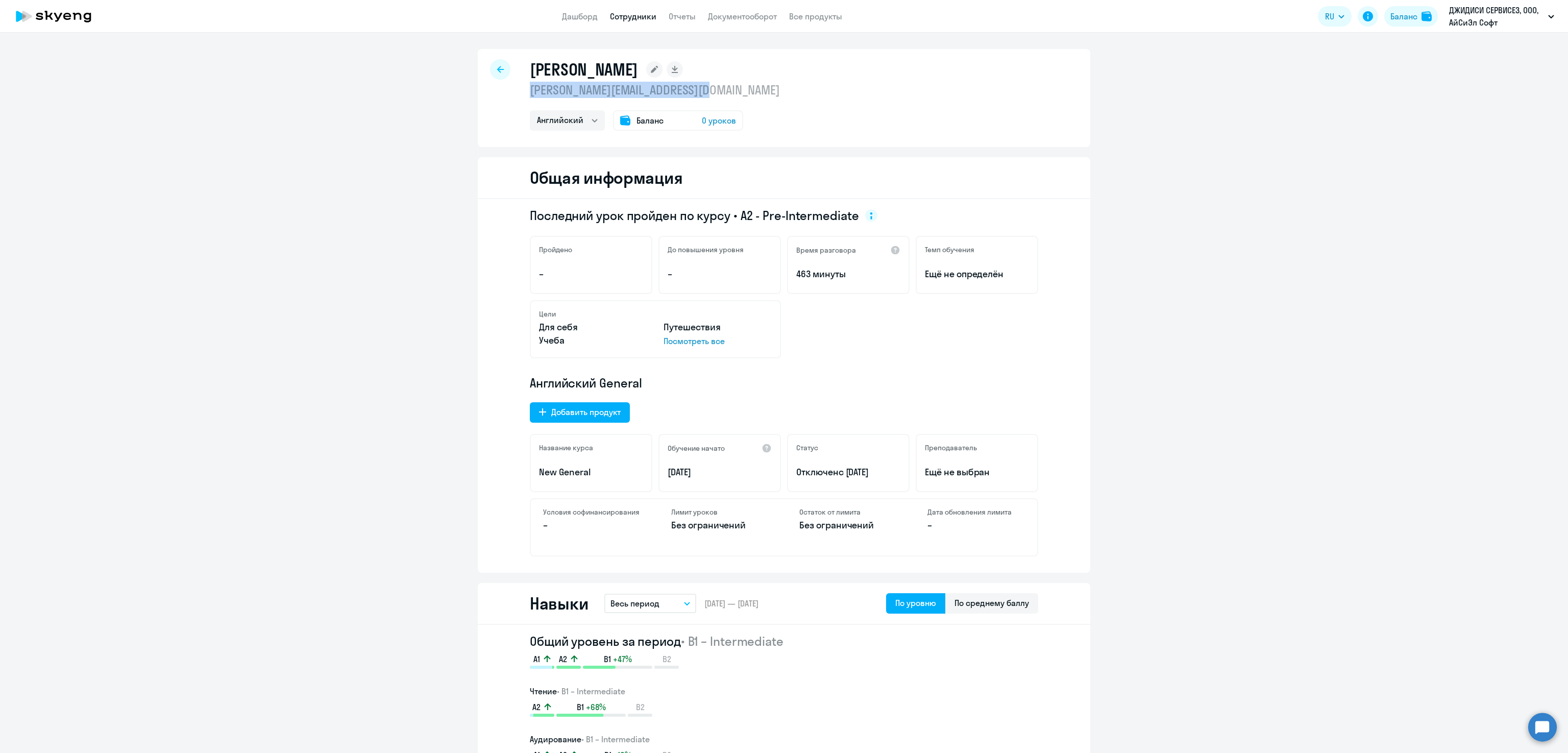
drag, startPoint x: 712, startPoint y: 91, endPoint x: 521, endPoint y: 87, distance: 191.0
click at [521, 87] on div "Гагарин Антон anton.gagarin@icl-services.com Английский Баланс 0 уроков" at bounding box center [784, 98] width 612 height 98
copy p "anton.gagarin@icl-services.com"
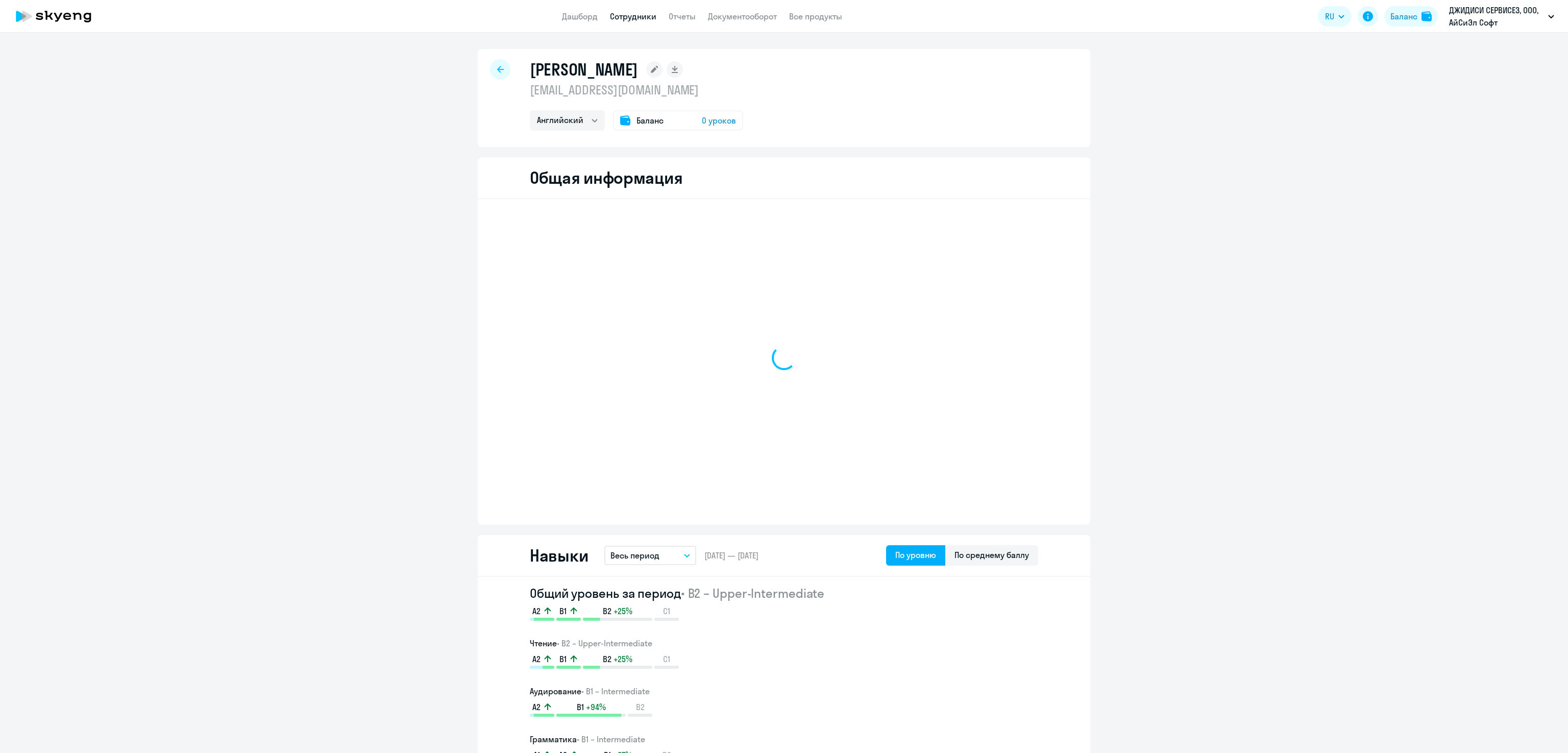
select select "english"
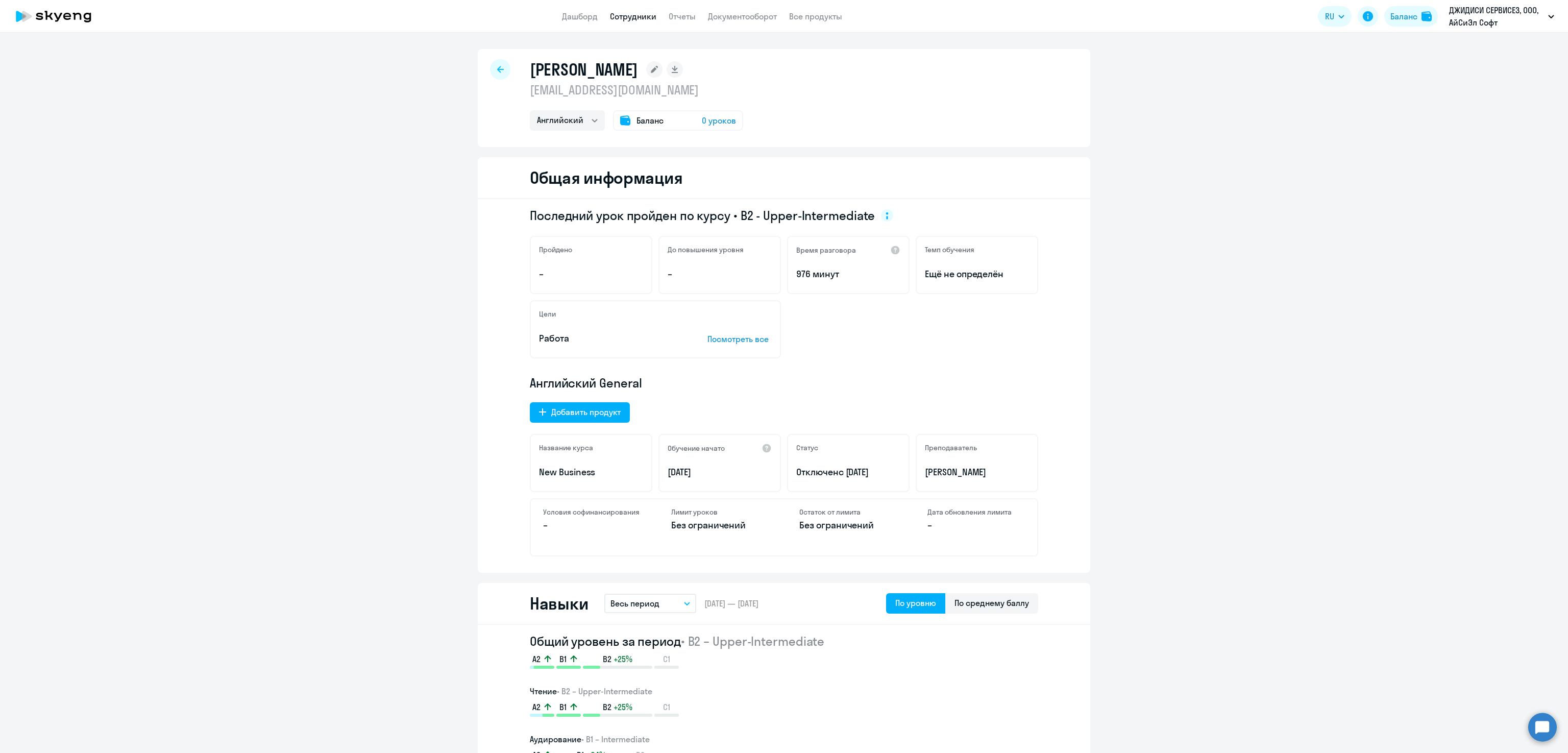
click at [571, 18] on link "Дашборд" at bounding box center [579, 17] width 35 height 11
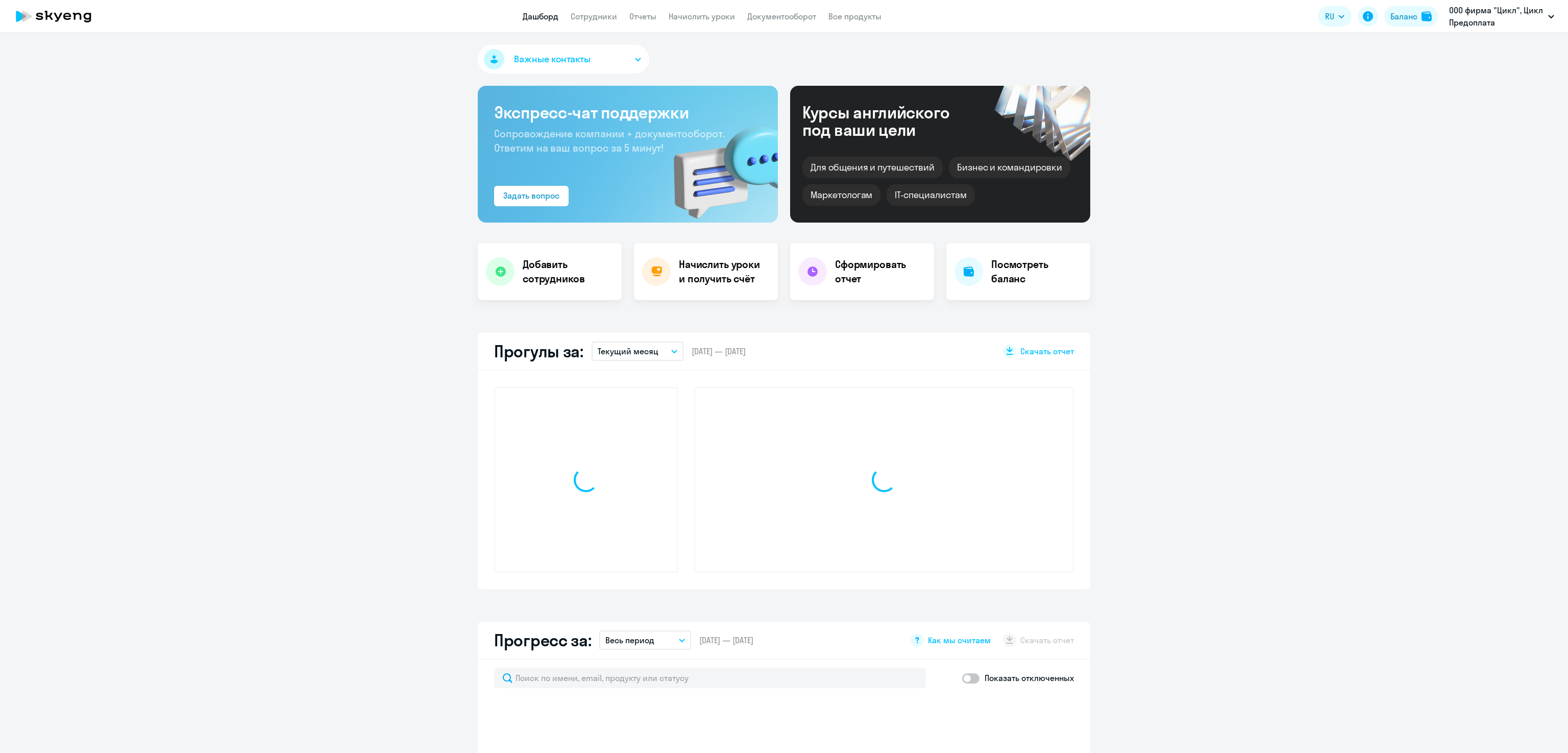
select select "30"
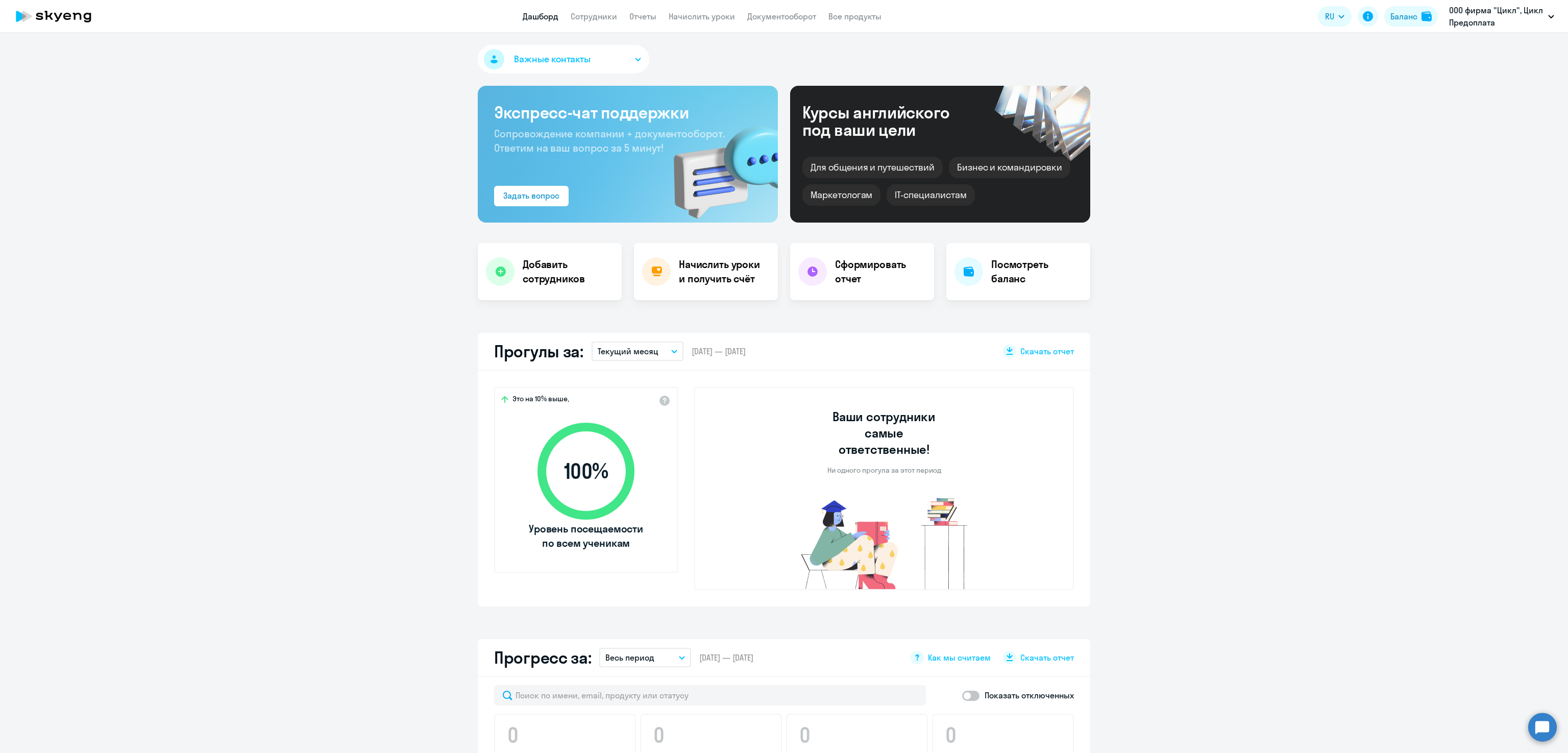
click at [631, 350] on p "Текущий месяц" at bounding box center [628, 351] width 60 height 12
click at [613, 410] on li "Прошлый месяц" at bounding box center [637, 406] width 91 height 26
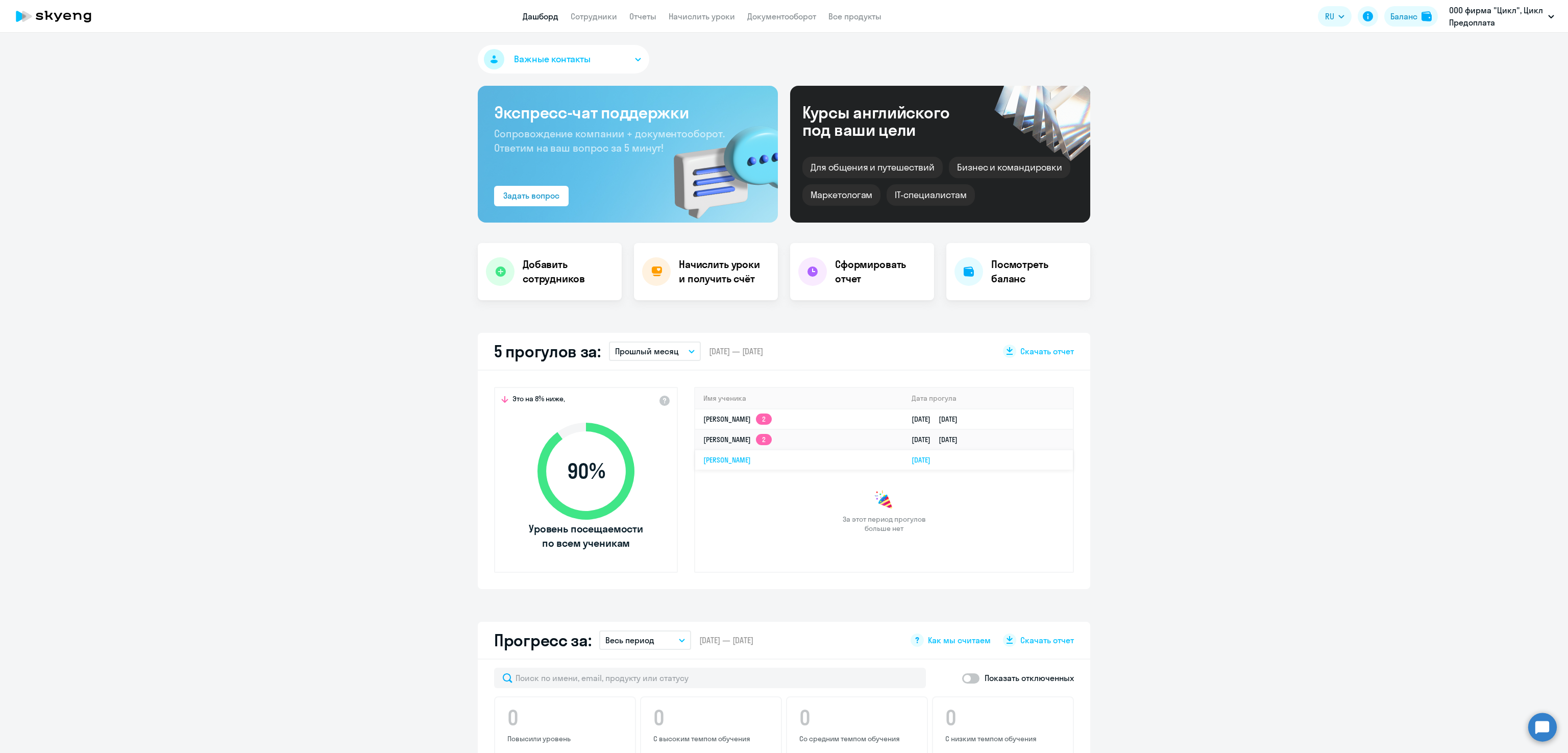
click at [911, 461] on link "[DATE]" at bounding box center [925, 460] width 27 height 9
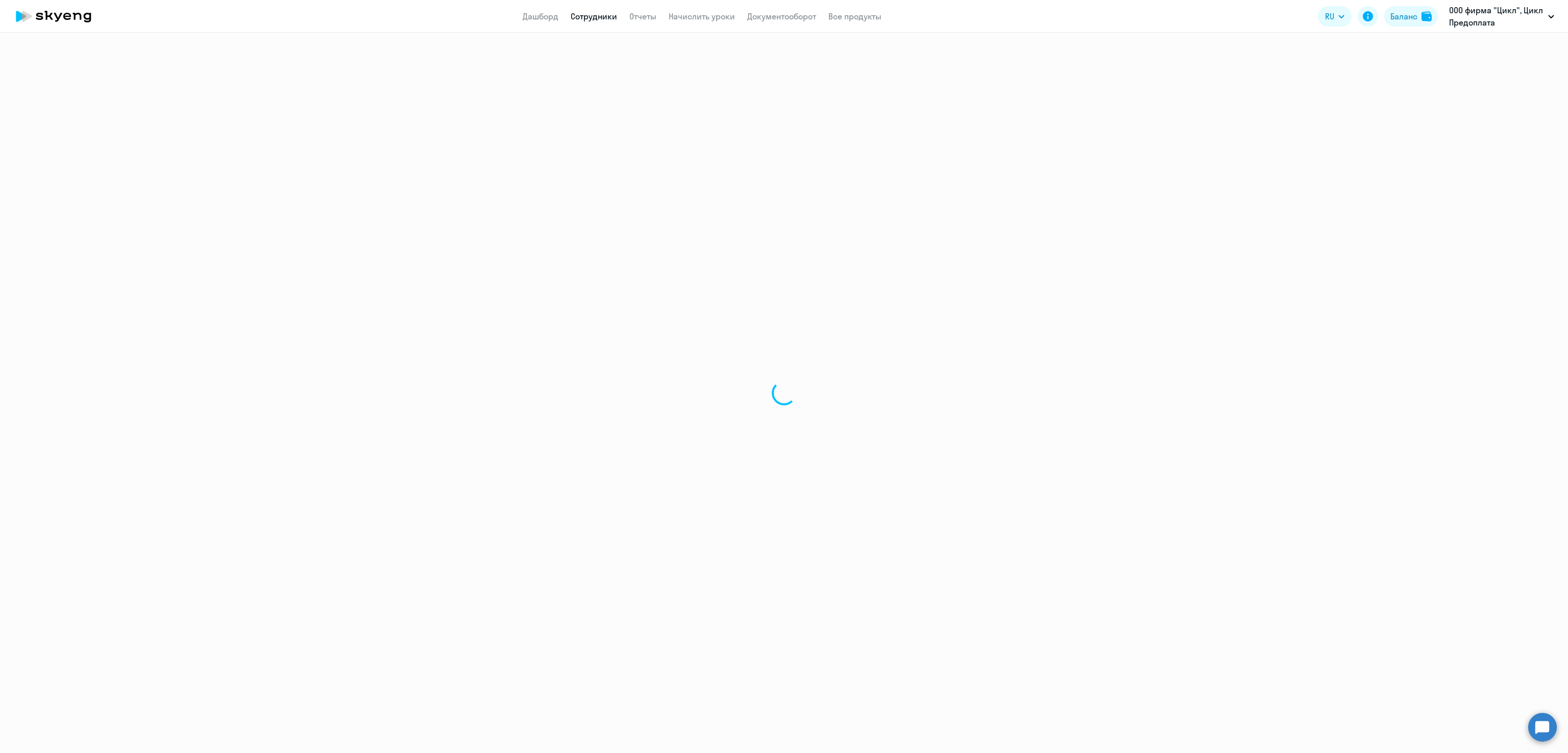
select select "english"
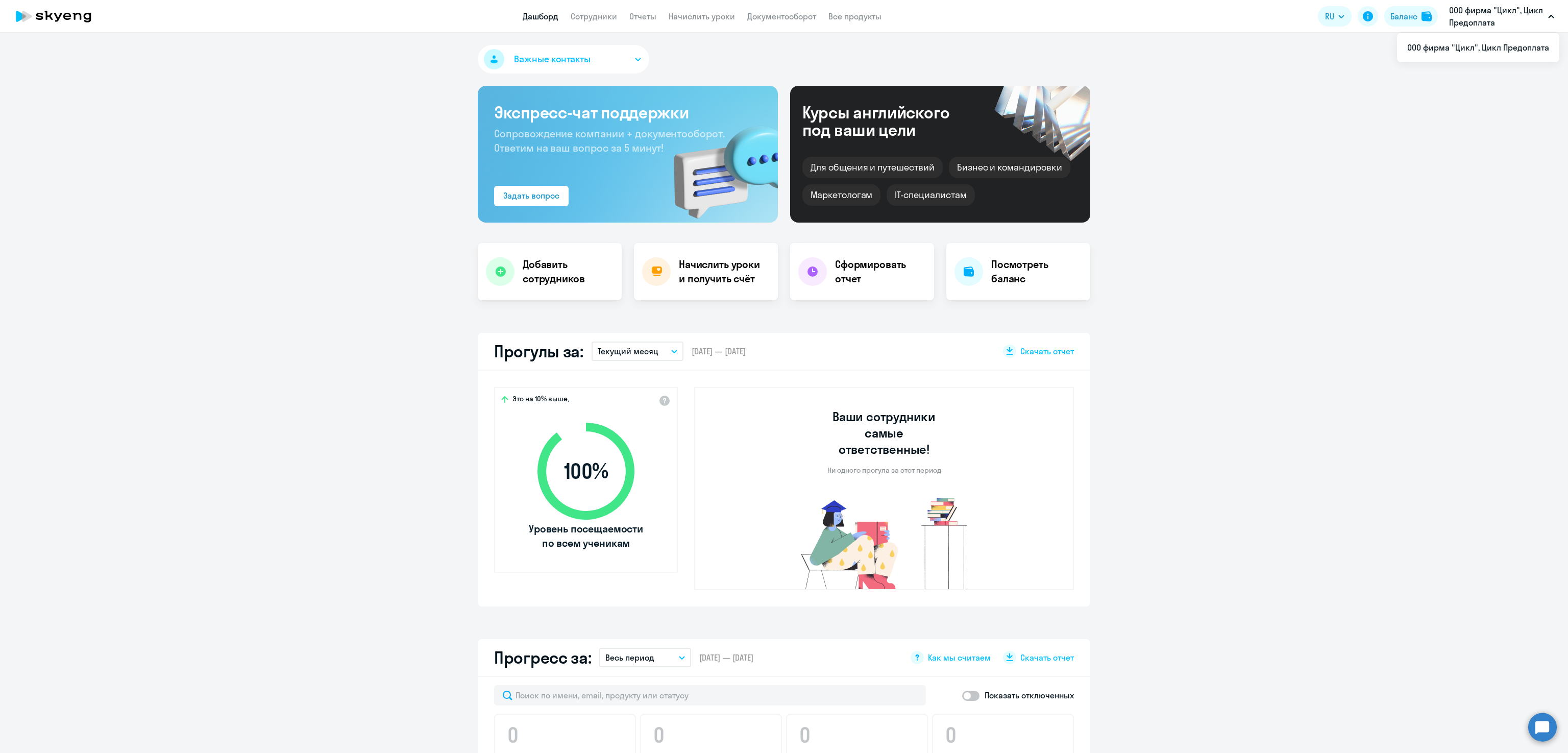
select select "30"
click at [625, 350] on p "Текущий месяц" at bounding box center [628, 351] width 60 height 12
click at [621, 410] on li "Прошлый месяц" at bounding box center [637, 406] width 91 height 26
